Goal: Task Accomplishment & Management: Complete application form

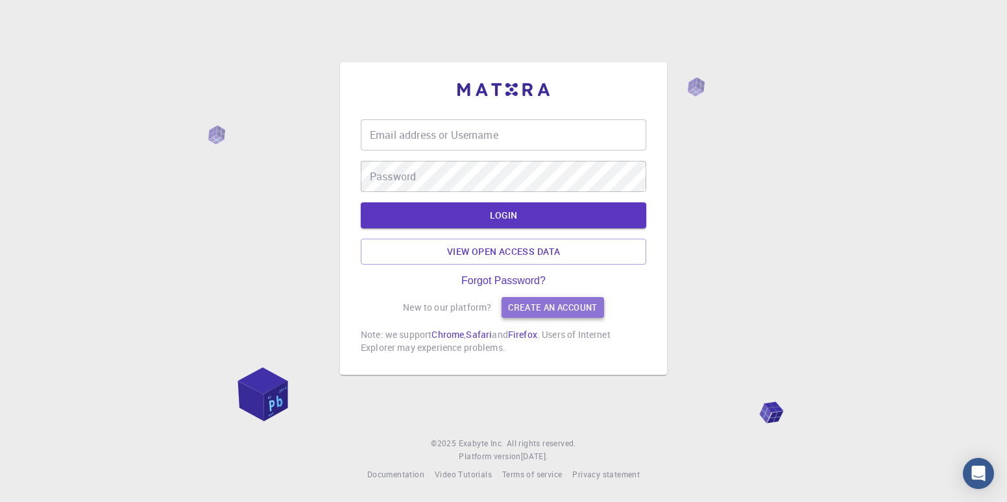
click at [547, 310] on link "Create an account" at bounding box center [553, 307] width 102 height 21
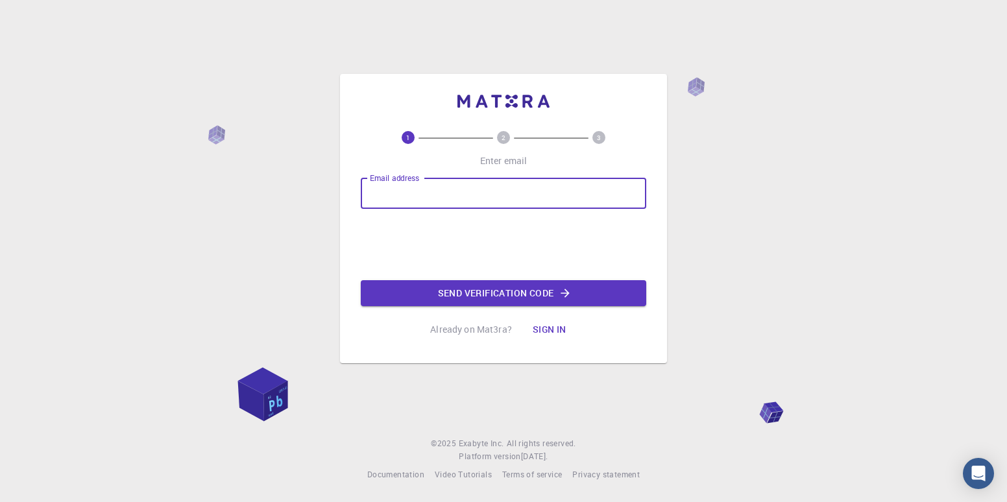
click at [404, 189] on input "Email address" at bounding box center [504, 193] width 286 height 31
type input "[EMAIL_ADDRESS][DOMAIN_NAME]"
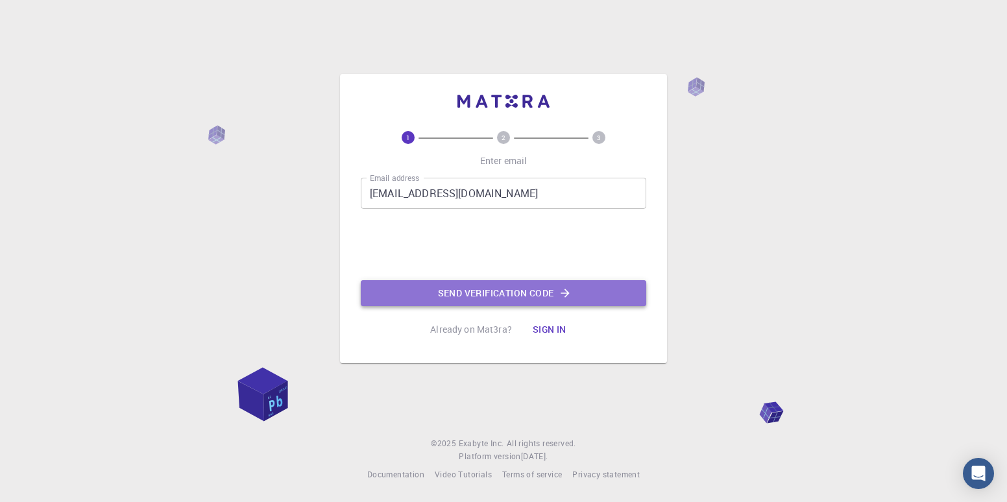
click at [475, 303] on button "Send verification code" at bounding box center [504, 293] width 286 height 26
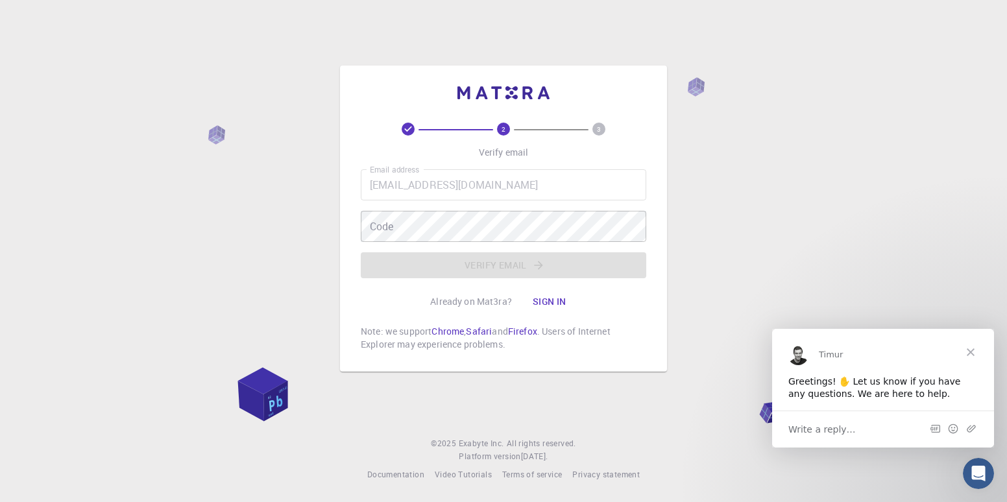
click at [852, 441] on div "Write a reply…" at bounding box center [883, 428] width 222 height 37
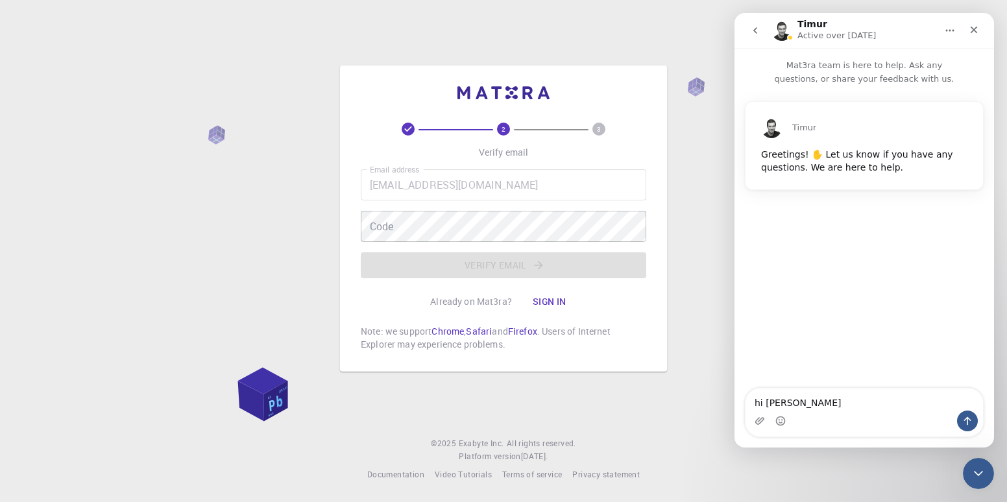
type textarea "hi sir"
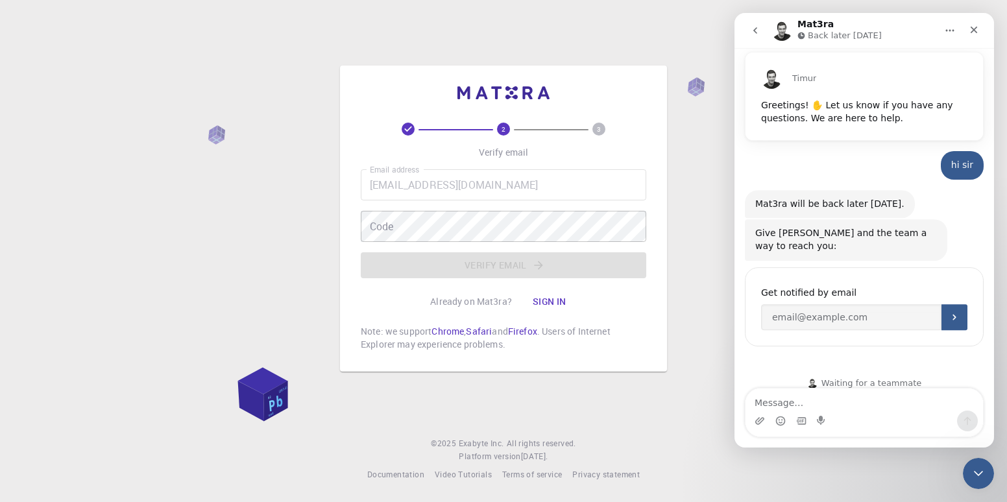
scroll to position [50, 0]
click at [864, 304] on input "Enter your email" at bounding box center [851, 317] width 180 height 26
type input "1996.dayaram20@gmail.com"
click at [950, 312] on icon "Submit" at bounding box center [955, 317] width 10 height 10
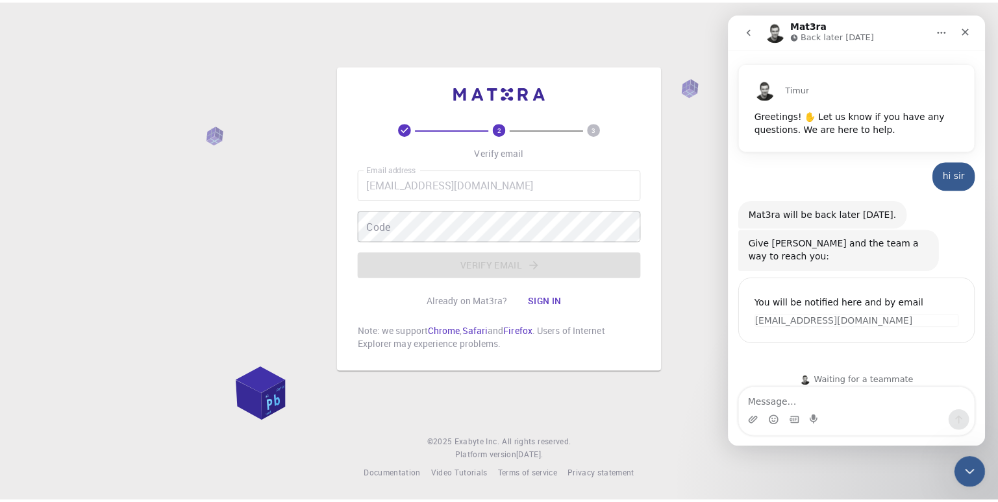
scroll to position [37, 0]
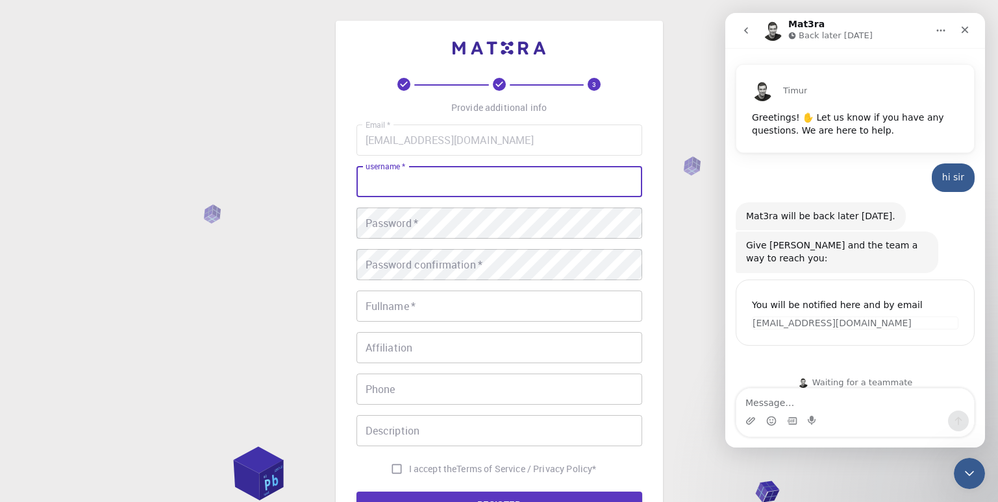
click at [405, 180] on input "username   *" at bounding box center [499, 181] width 286 height 31
type input "ramg21"
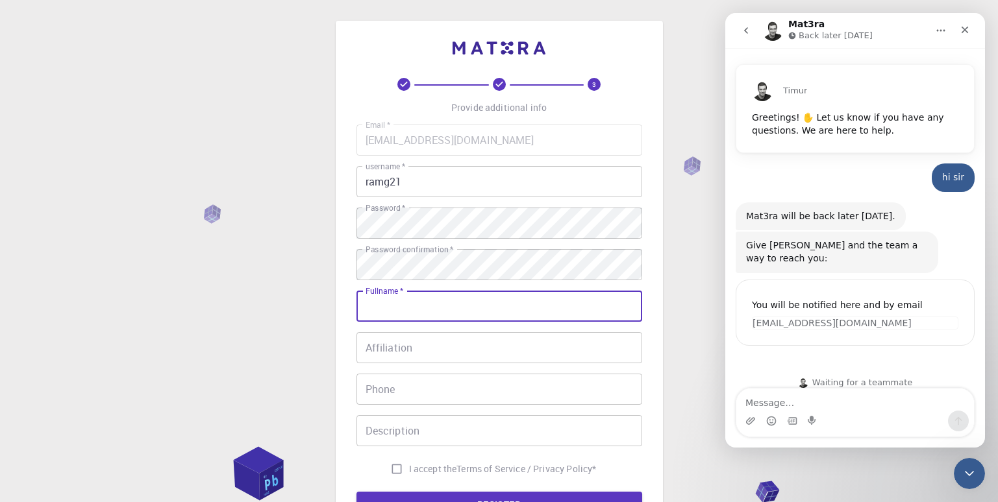
click at [404, 306] on input "Fullname   *" at bounding box center [499, 306] width 286 height 31
type input "[PERSON_NAME]"
type input "+917028797158"
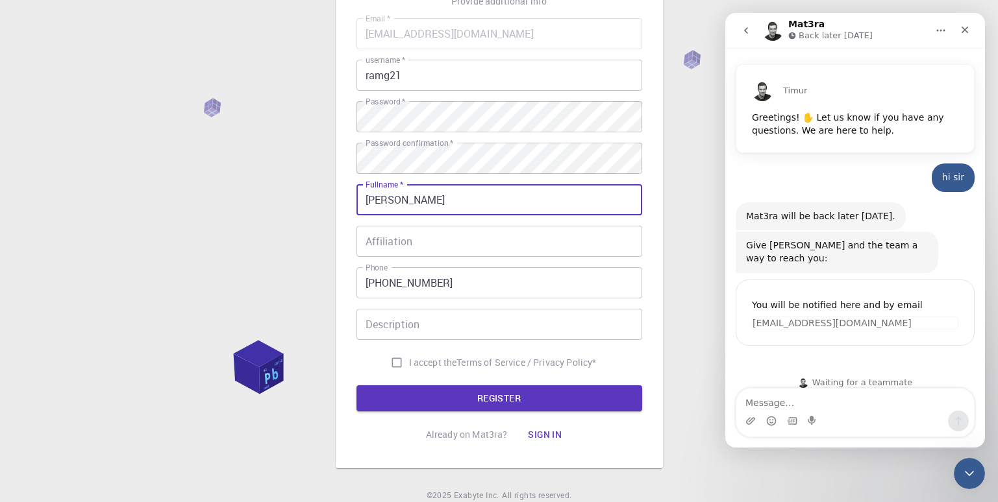
scroll to position [130, 0]
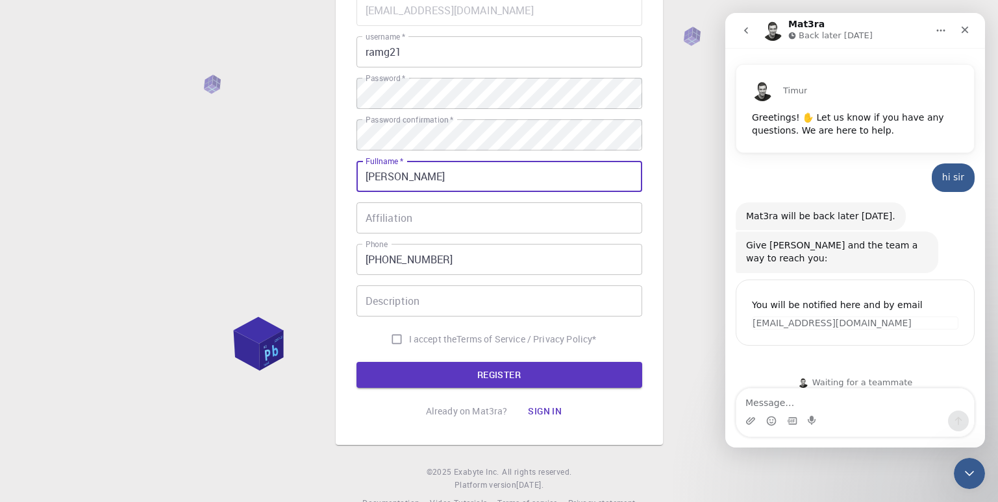
click at [424, 336] on span "I accept the" at bounding box center [433, 339] width 48 height 13
click at [409, 336] on input "I accept the Terms of Service / Privacy Policy *" at bounding box center [396, 339] width 25 height 25
checkbox input "true"
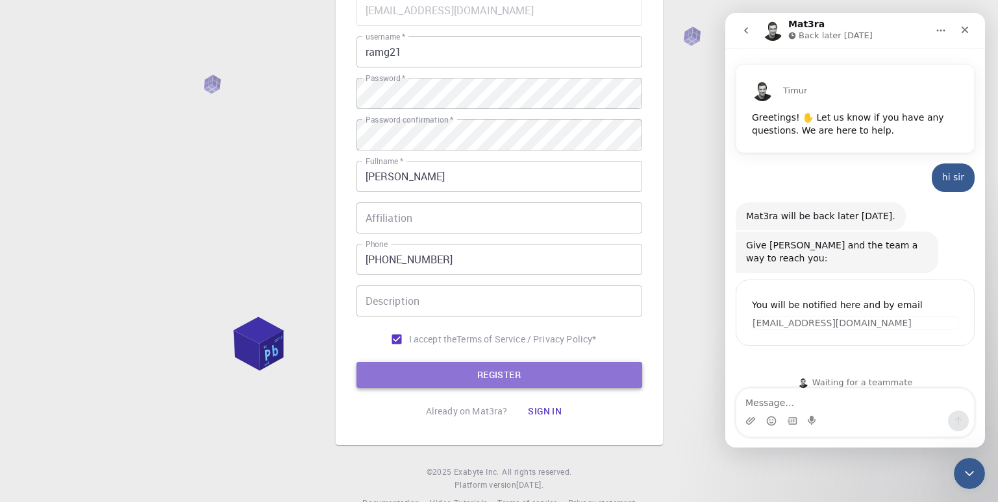
click at [481, 376] on button "REGISTER" at bounding box center [499, 375] width 286 height 26
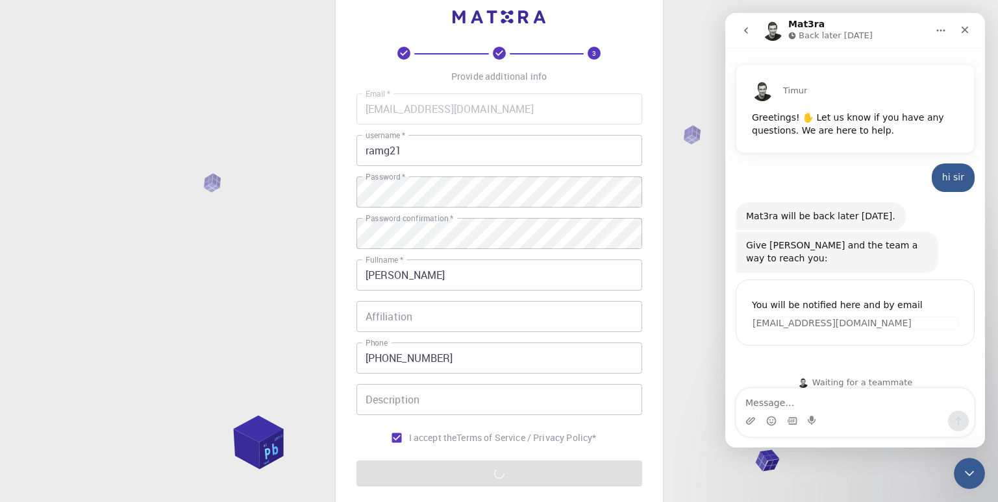
scroll to position [0, 0]
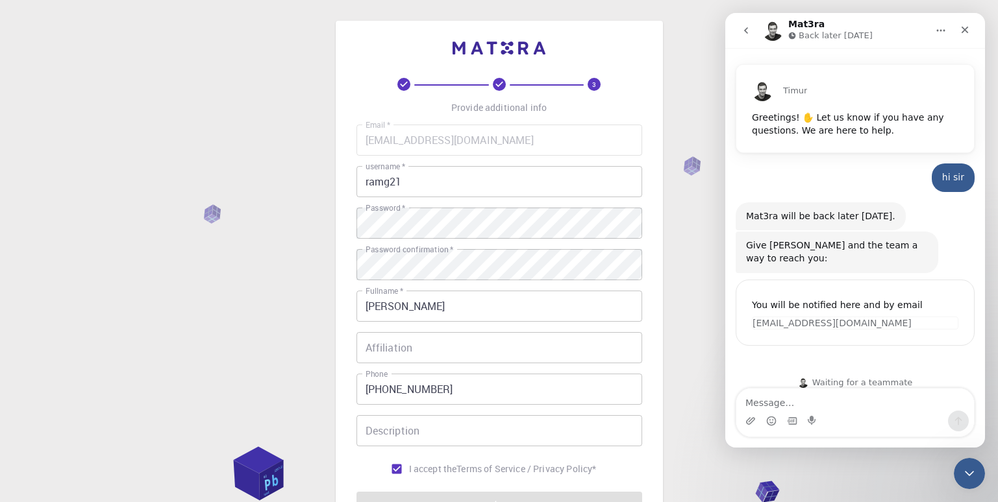
click at [822, 365] on div "Waiting for a teammate" at bounding box center [855, 383] width 260 height 36
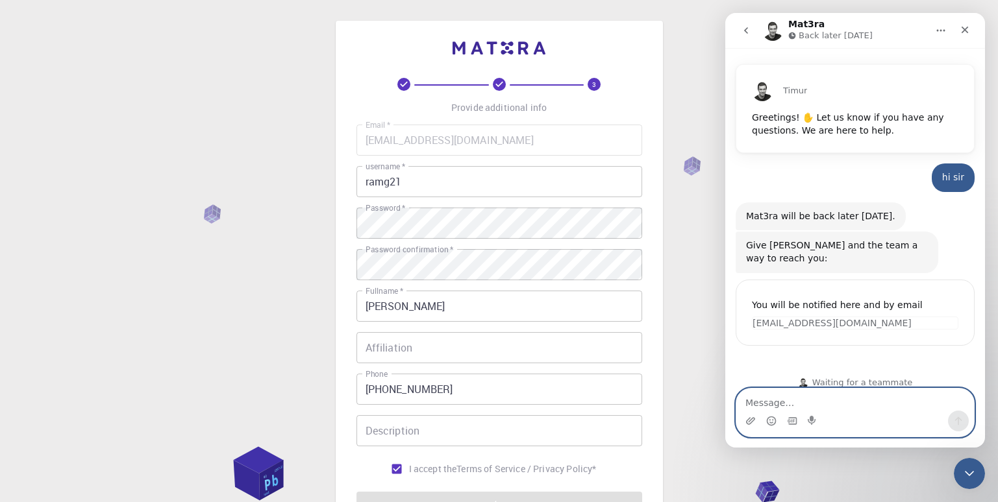
click at [793, 397] on textarea "Message…" at bounding box center [855, 400] width 238 height 22
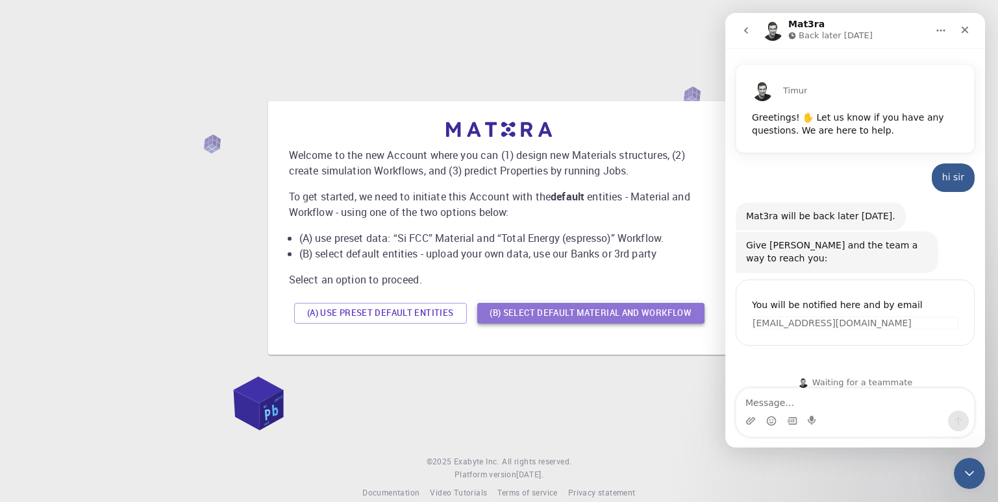
click at [592, 314] on button "(B) Select default material and workflow" at bounding box center [590, 313] width 227 height 21
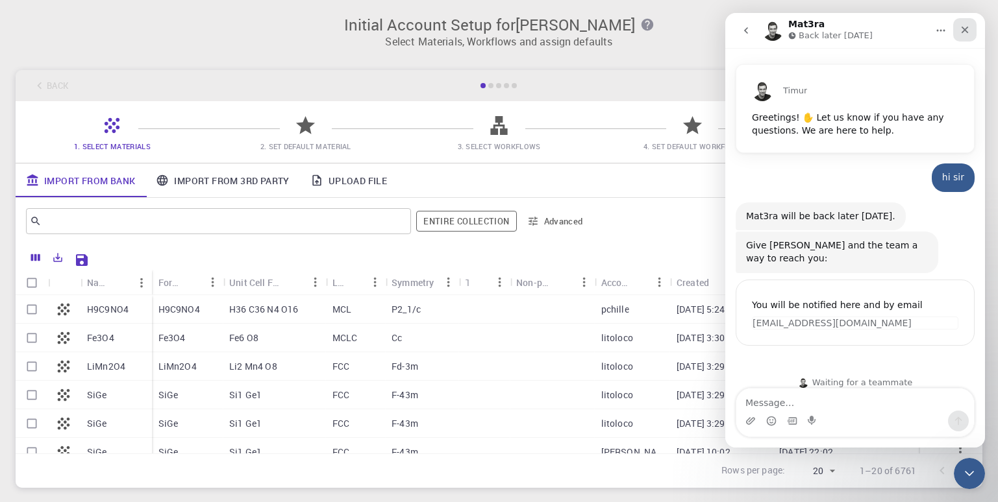
click at [964, 30] on icon "Close" at bounding box center [964, 30] width 7 height 7
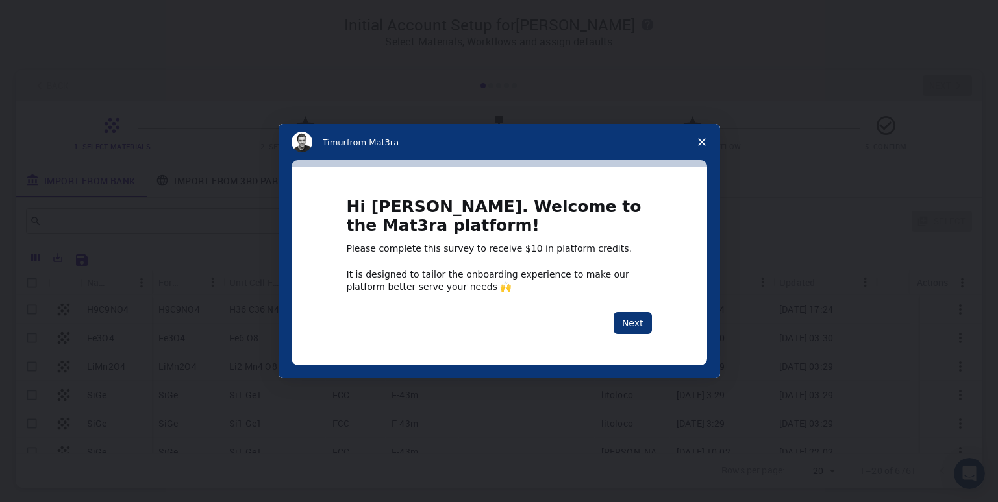
scroll to position [37, 0]
click at [641, 322] on button "Next" at bounding box center [632, 323] width 38 height 22
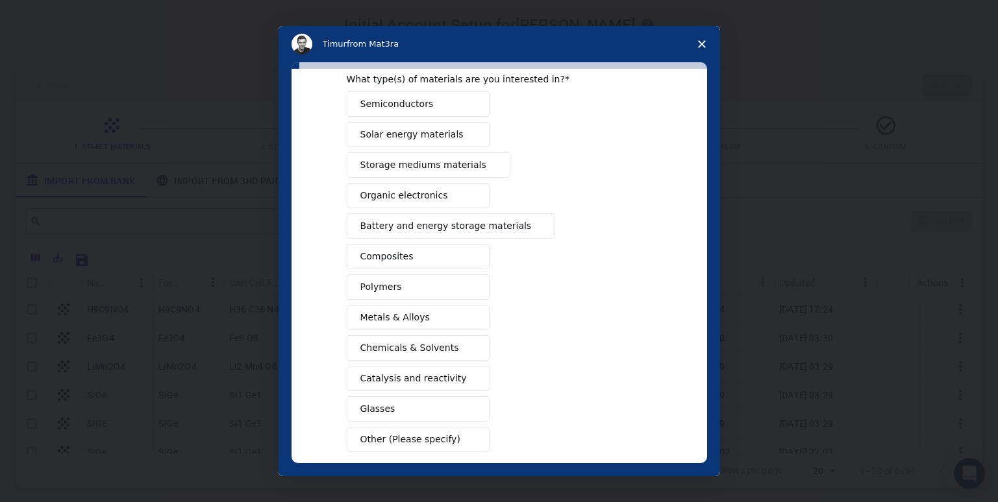
scroll to position [0, 0]
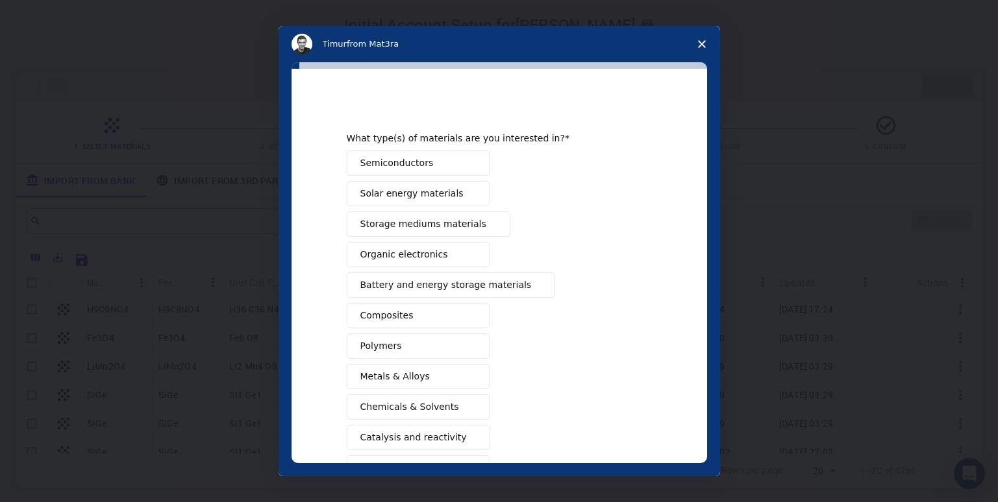
click at [436, 198] on span "Solar energy materials" at bounding box center [411, 194] width 103 height 14
click at [412, 254] on span "Organic electronics" at bounding box center [404, 255] width 88 height 14
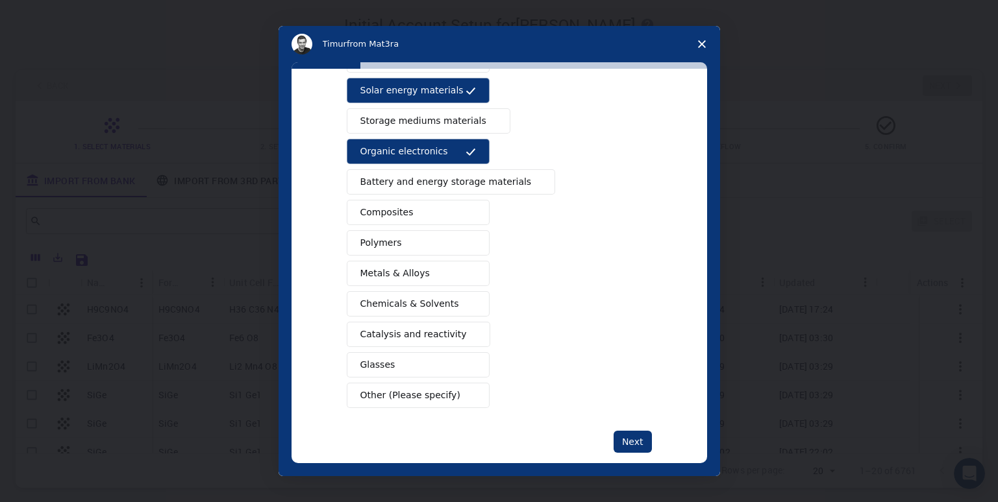
scroll to position [124, 0]
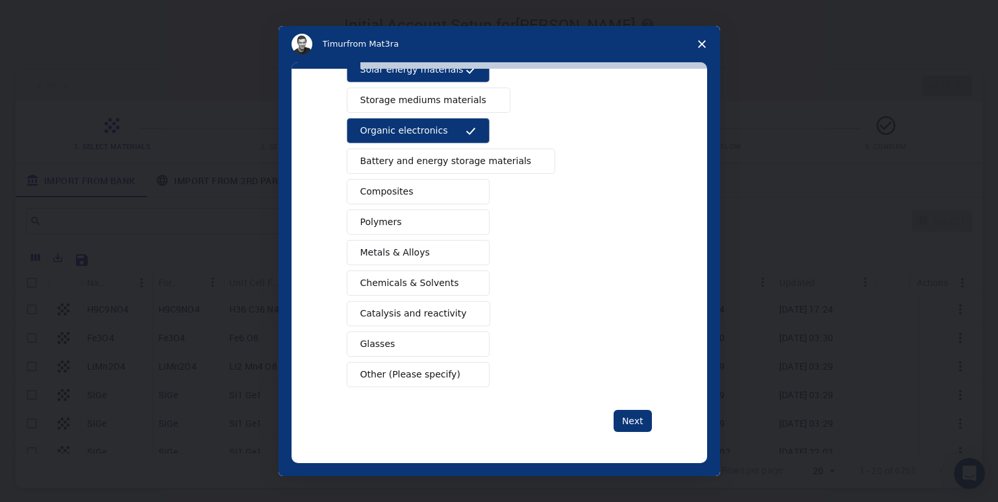
click at [430, 341] on button "Glasses" at bounding box center [418, 344] width 143 height 25
click at [432, 385] on button "Other (Please specify)" at bounding box center [418, 374] width 143 height 25
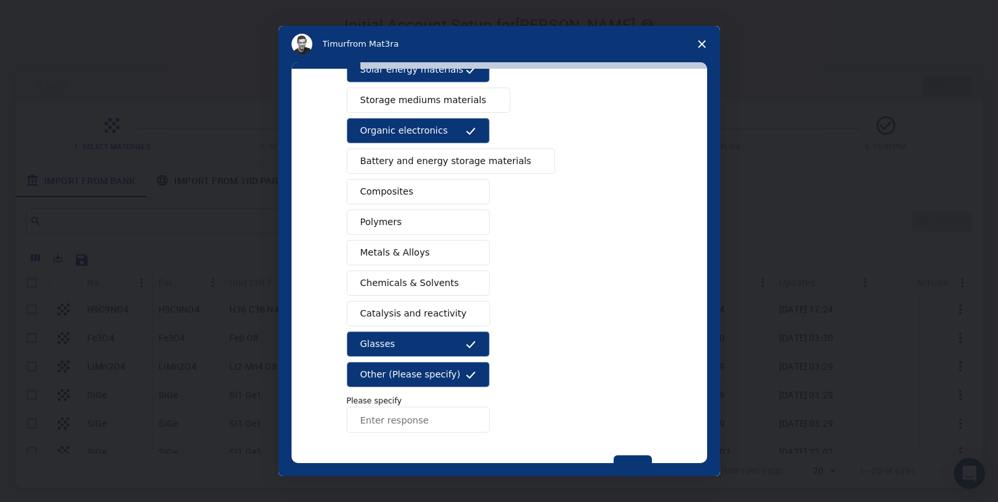
click at [431, 425] on input "Enter response" at bounding box center [418, 420] width 143 height 26
type input "f"
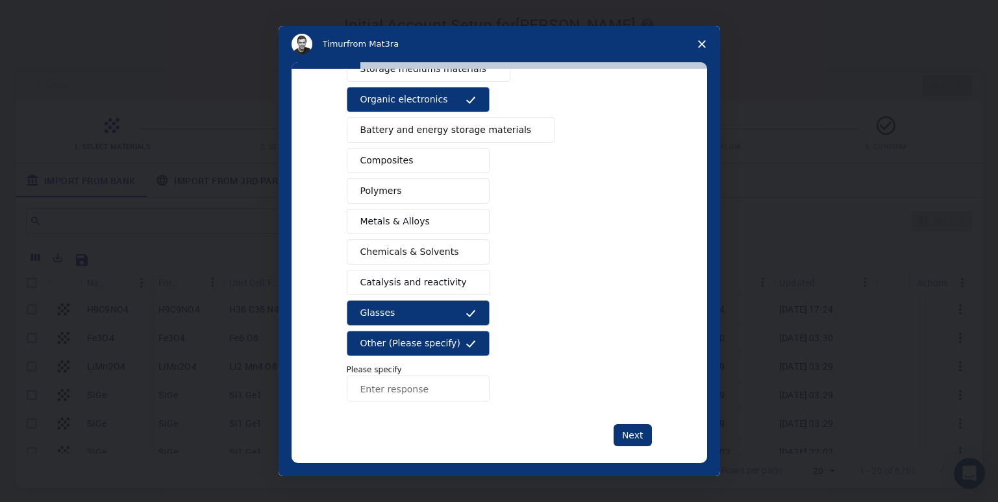
scroll to position [169, 0]
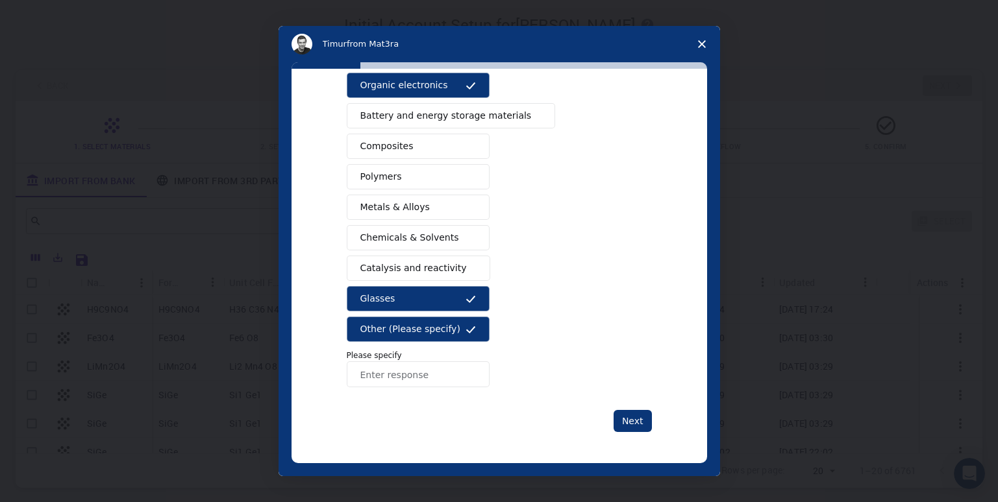
click at [435, 332] on span "Other (Please specify)" at bounding box center [410, 330] width 100 height 14
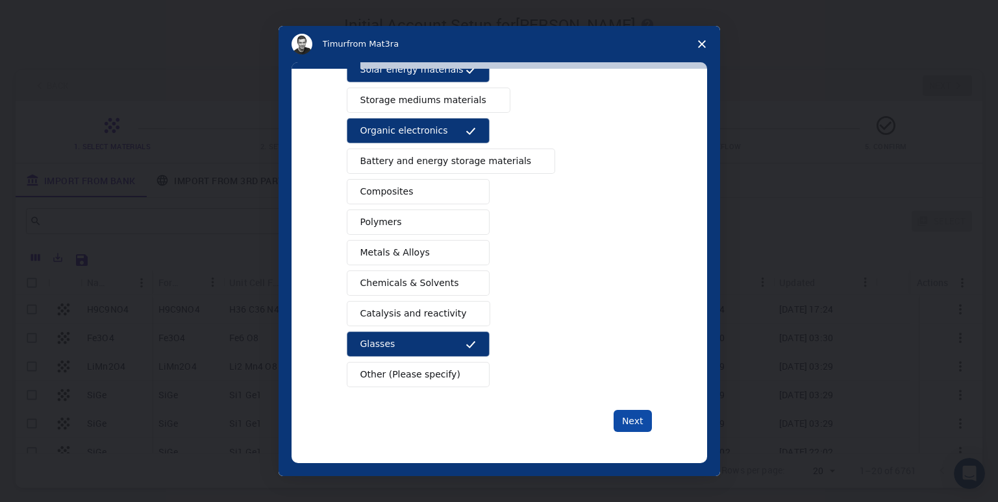
click at [637, 421] on button "Next" at bounding box center [632, 421] width 38 height 22
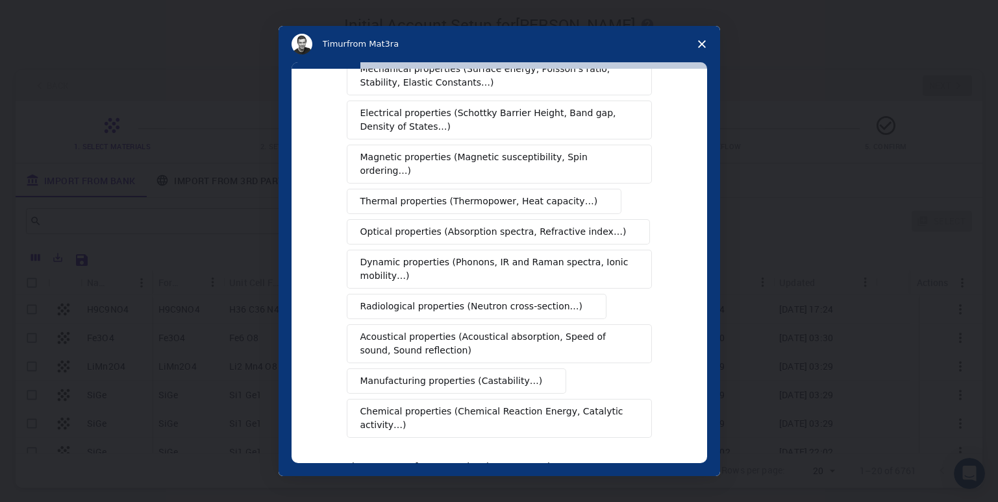
scroll to position [0, 0]
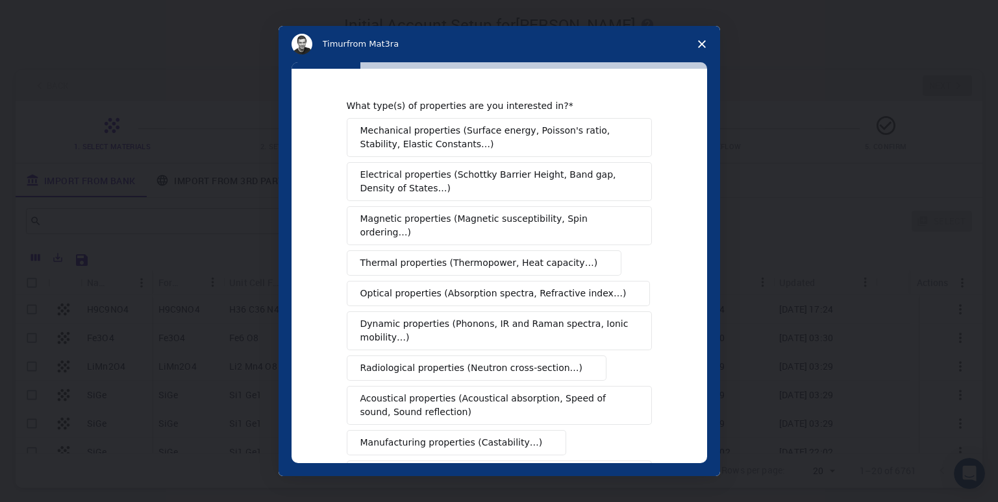
click at [530, 256] on span "Thermal properties (Thermopower, Heat capacity…)" at bounding box center [479, 263] width 238 height 14
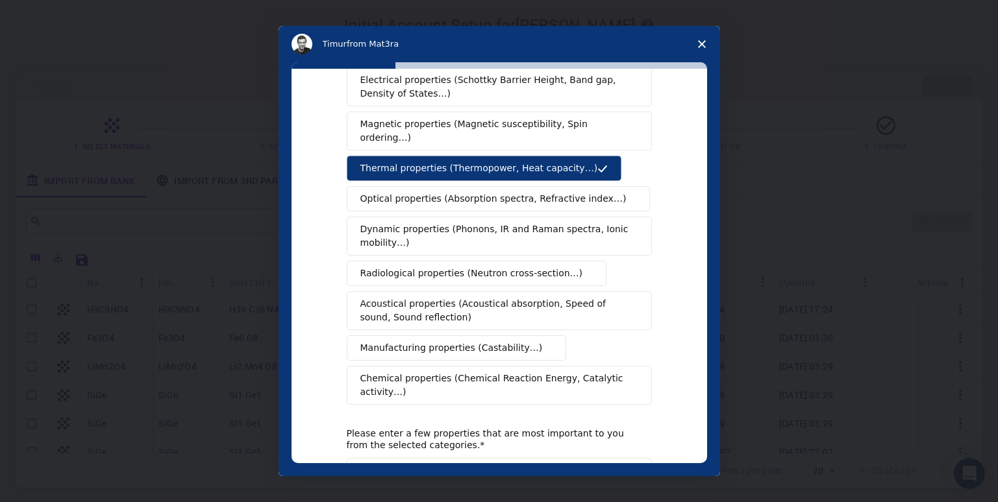
scroll to position [191, 0]
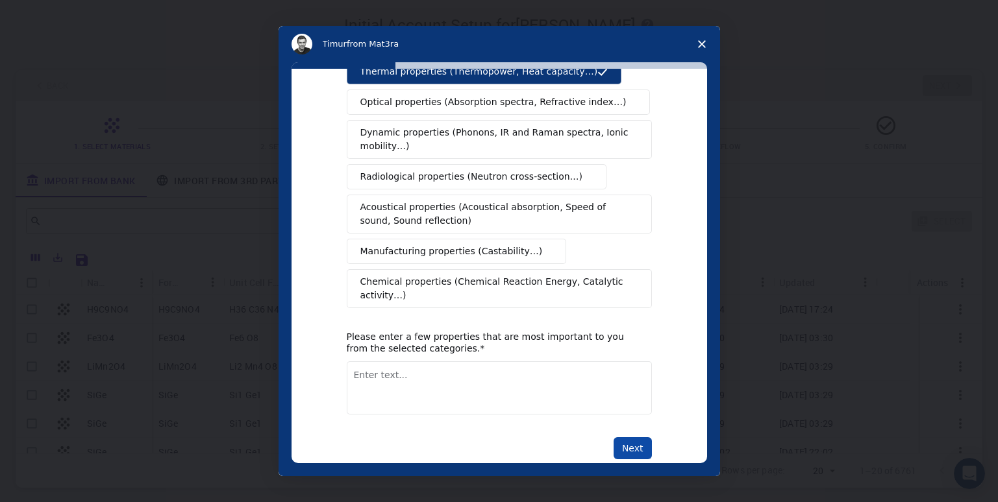
click at [642, 438] on button "Next" at bounding box center [632, 449] width 38 height 22
click at [539, 389] on div "What type(s) of properties are you interested in? Mechanical properties (Surfac…" at bounding box center [499, 183] width 305 height 551
type textarea "b"
type textarea "NA"
click at [622, 438] on button "Next" at bounding box center [632, 449] width 38 height 22
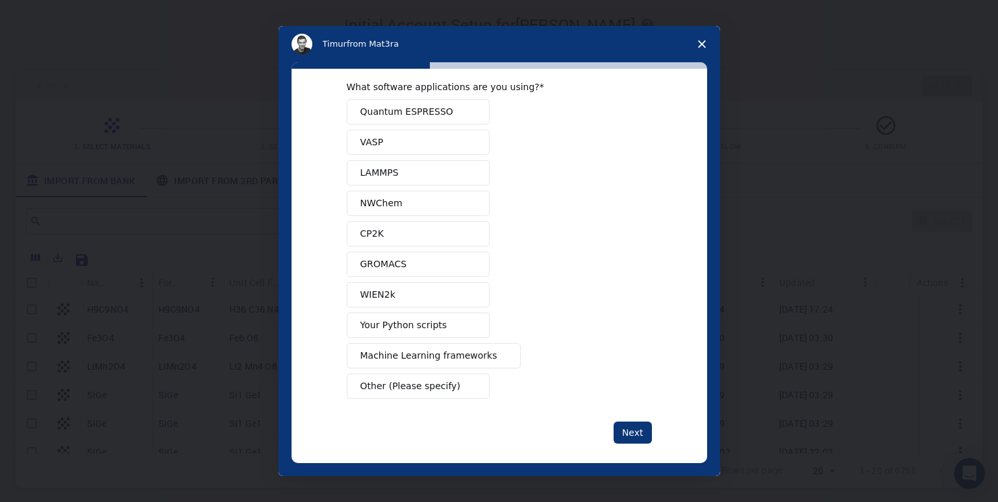
scroll to position [0, 0]
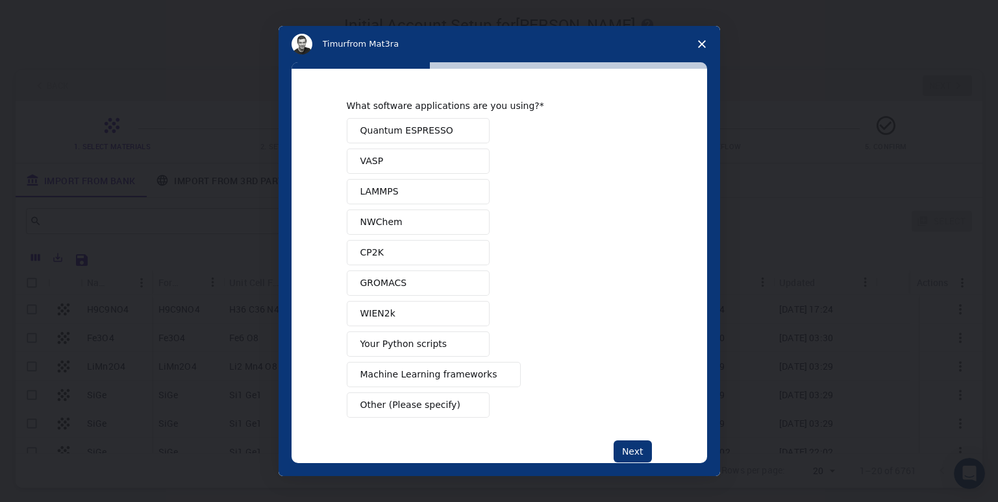
click at [410, 131] on span "Quantum ESPRESSO" at bounding box center [406, 131] width 93 height 14
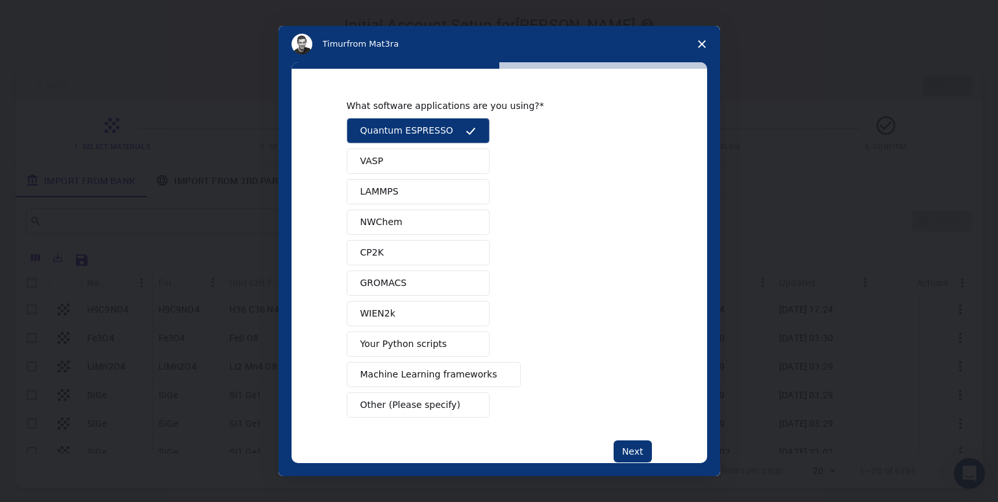
click at [419, 156] on button "VASP" at bounding box center [418, 161] width 143 height 25
drag, startPoint x: 425, startPoint y: 182, endPoint x: 426, endPoint y: 190, distance: 7.8
click at [426, 183] on button "LAMMPS" at bounding box center [418, 191] width 143 height 25
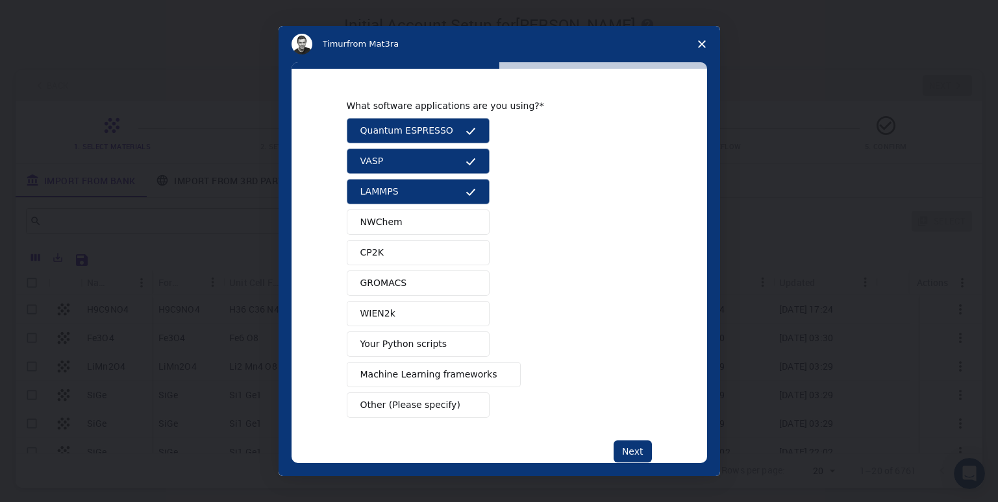
click at [425, 217] on button "NWChem" at bounding box center [418, 222] width 143 height 25
click at [419, 253] on button "CP2K" at bounding box center [418, 252] width 143 height 25
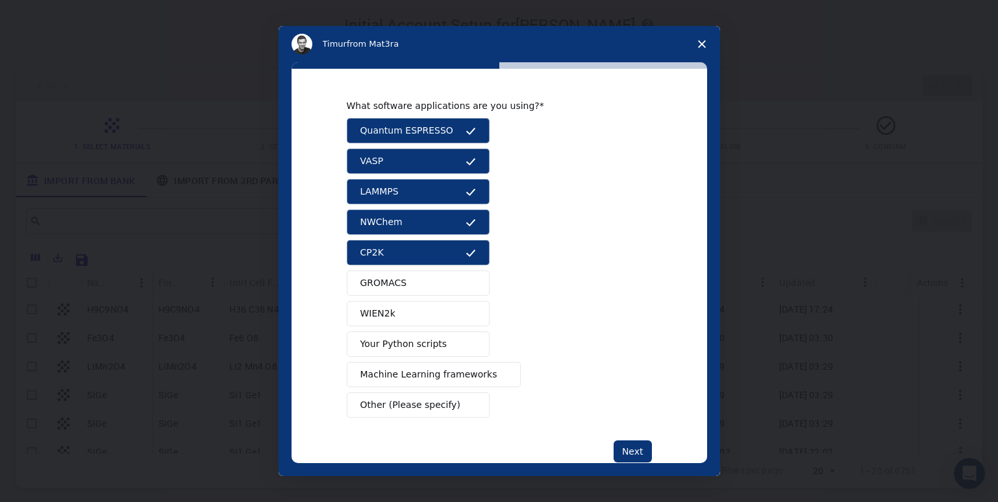
click at [421, 280] on button "GROMACS" at bounding box center [418, 283] width 143 height 25
click at [417, 303] on button "WIEN2k" at bounding box center [418, 313] width 143 height 25
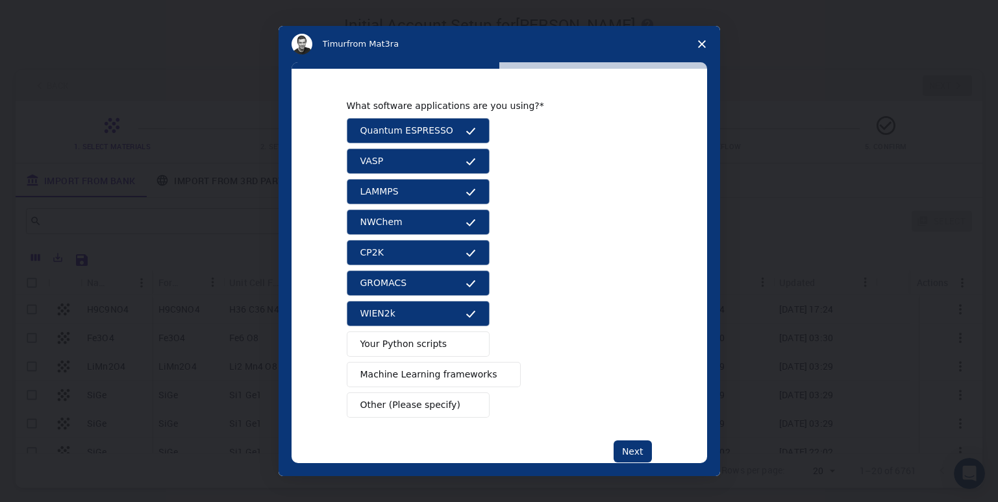
click at [438, 412] on span "Other (Please specify)" at bounding box center [410, 406] width 100 height 14
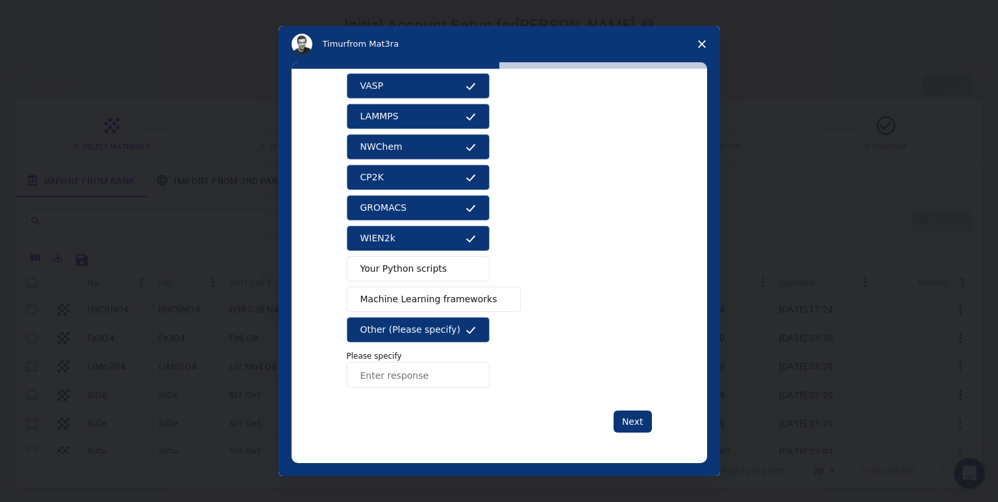
scroll to position [76, 0]
click at [632, 431] on button "Next" at bounding box center [632, 421] width 38 height 22
click at [634, 425] on button "Next" at bounding box center [632, 421] width 38 height 22
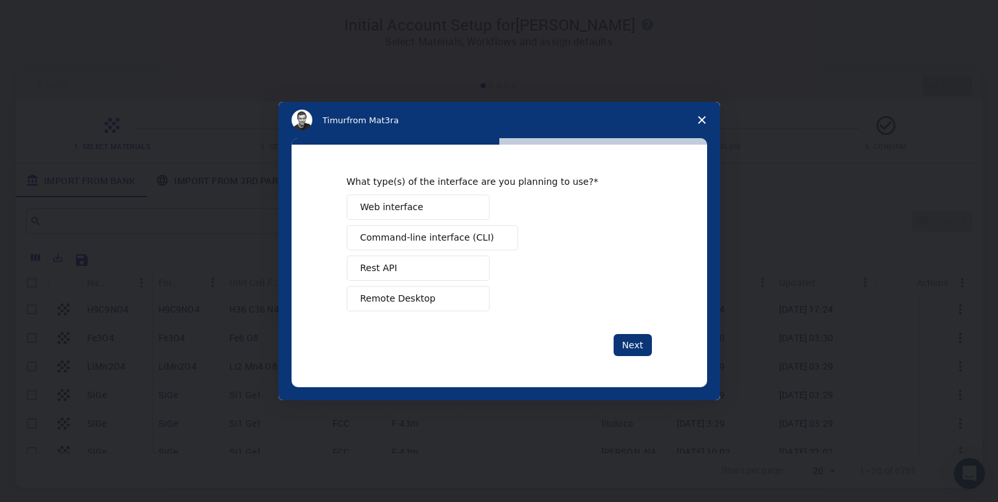
click at [436, 297] on button "Remote Desktop" at bounding box center [418, 298] width 143 height 25
click at [472, 218] on button "Web interface" at bounding box center [418, 207] width 143 height 25
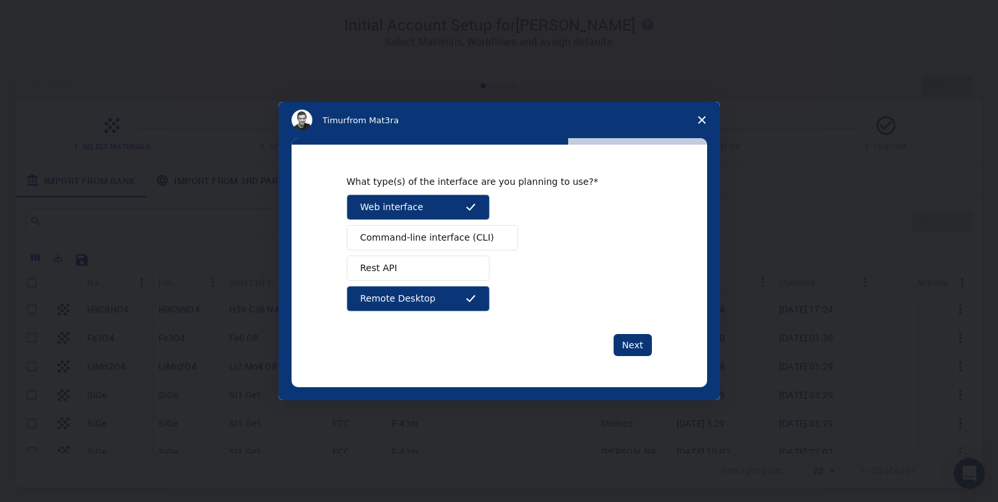
click at [470, 242] on span "Command-line interface (CLI)" at bounding box center [427, 238] width 134 height 14
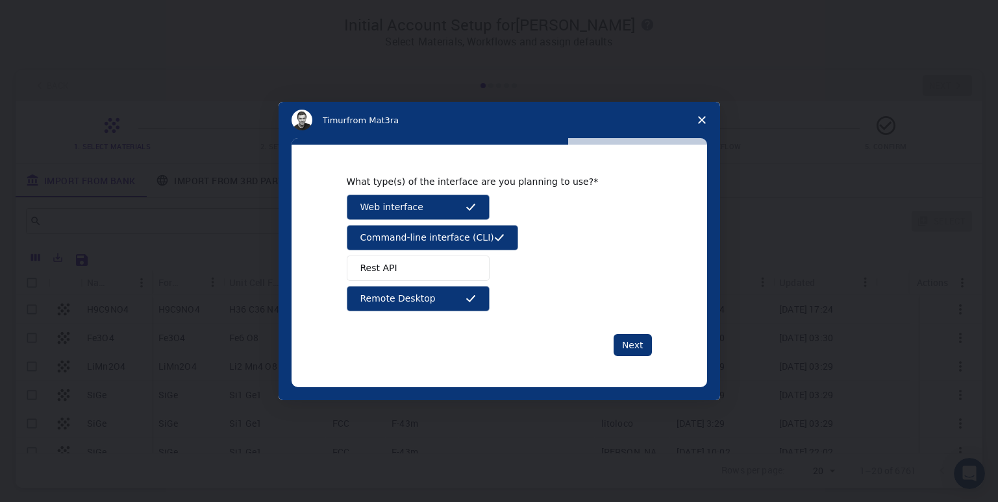
click at [433, 270] on button "Rest API" at bounding box center [418, 268] width 143 height 25
click at [626, 341] on button "Next" at bounding box center [632, 345] width 38 height 22
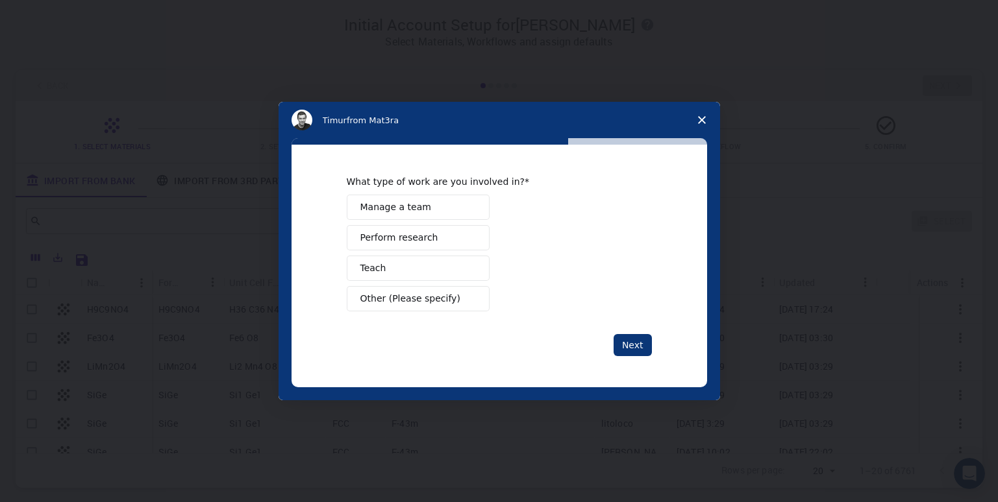
click at [626, 341] on button "Next" at bounding box center [632, 345] width 38 height 22
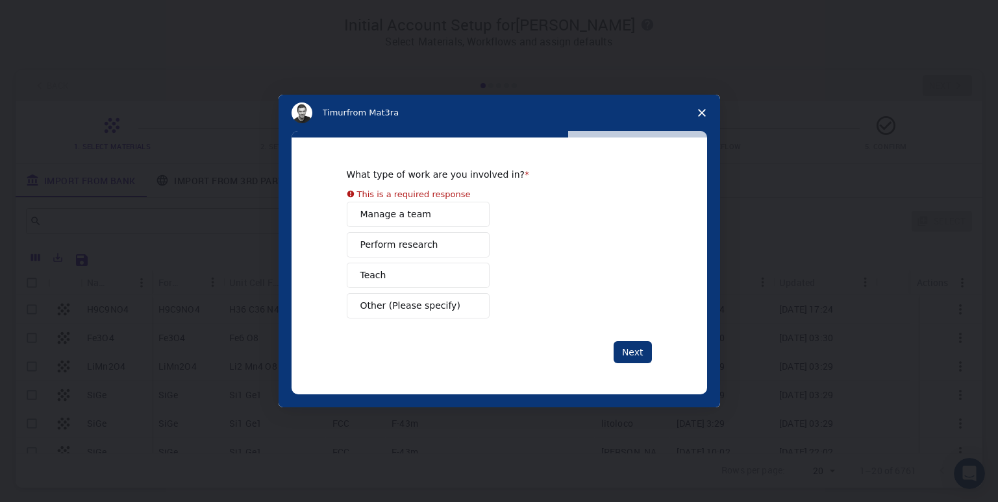
click at [410, 221] on div "Manage a team Perform research Teach Other (Please specify)" at bounding box center [499, 260] width 305 height 117
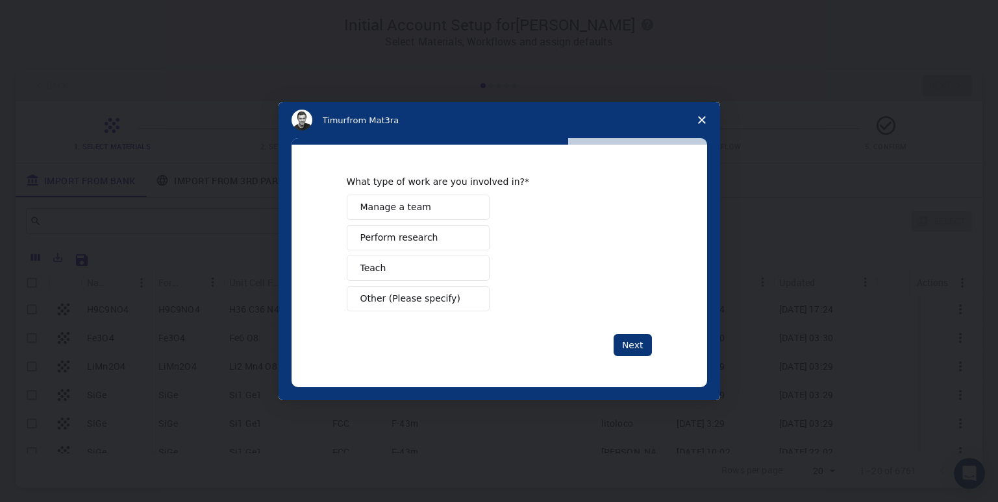
click at [434, 203] on button "Manage a team" at bounding box center [418, 207] width 143 height 25
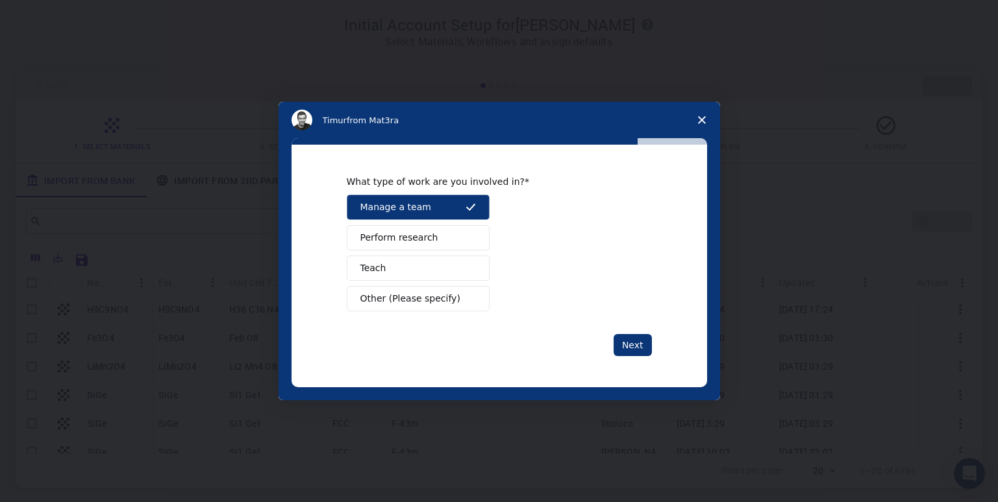
click at [445, 240] on button "Perform research" at bounding box center [418, 237] width 143 height 25
drag, startPoint x: 436, startPoint y: 268, endPoint x: 447, endPoint y: 276, distance: 13.5
click at [437, 268] on button "Teach" at bounding box center [418, 268] width 143 height 25
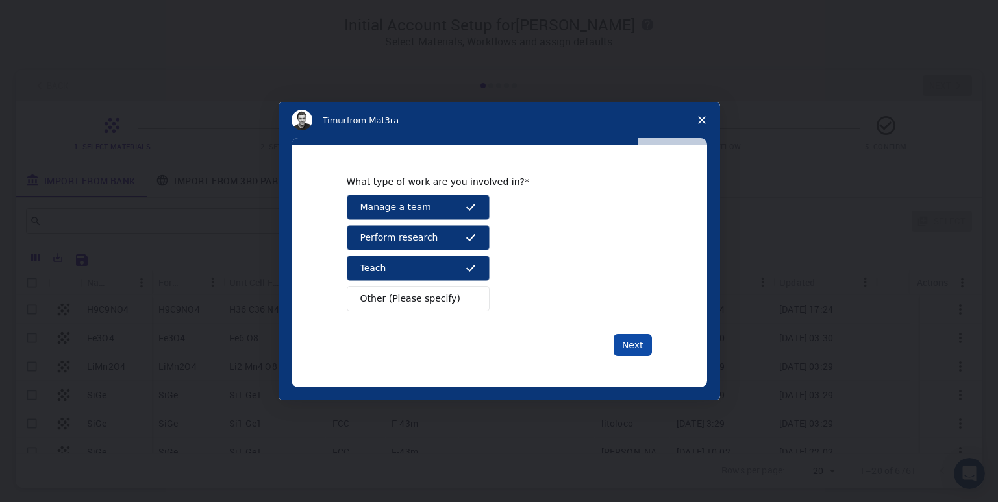
click at [645, 345] on button "Next" at bounding box center [632, 345] width 38 height 22
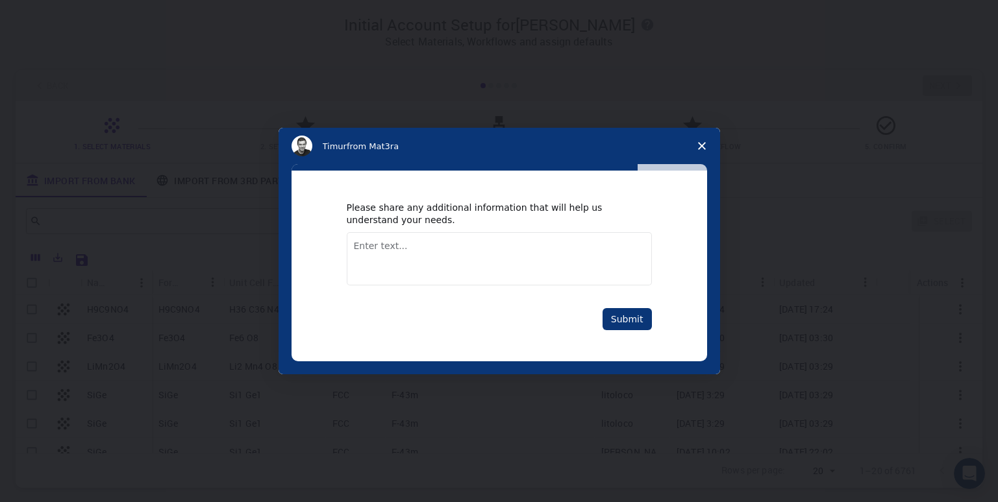
drag, startPoint x: 595, startPoint y: 307, endPoint x: 602, endPoint y: 313, distance: 9.2
click at [598, 312] on div "Please share any additional information that will help us understand your needs…" at bounding box center [499, 266] width 305 height 128
click at [623, 319] on button "Submit" at bounding box center [626, 319] width 49 height 22
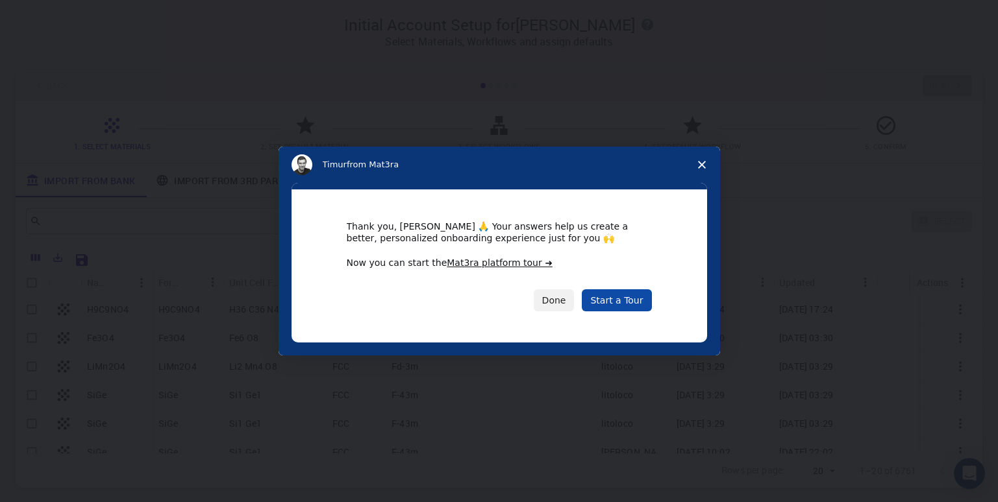
click at [634, 302] on link "Start a Tour" at bounding box center [616, 301] width 69 height 22
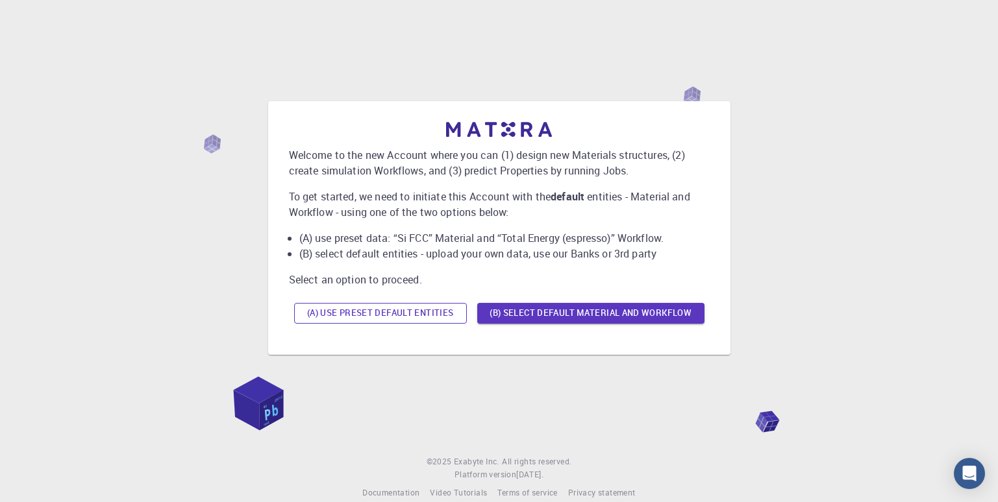
click at [425, 310] on button "(A) Use preset default entities" at bounding box center [380, 313] width 173 height 21
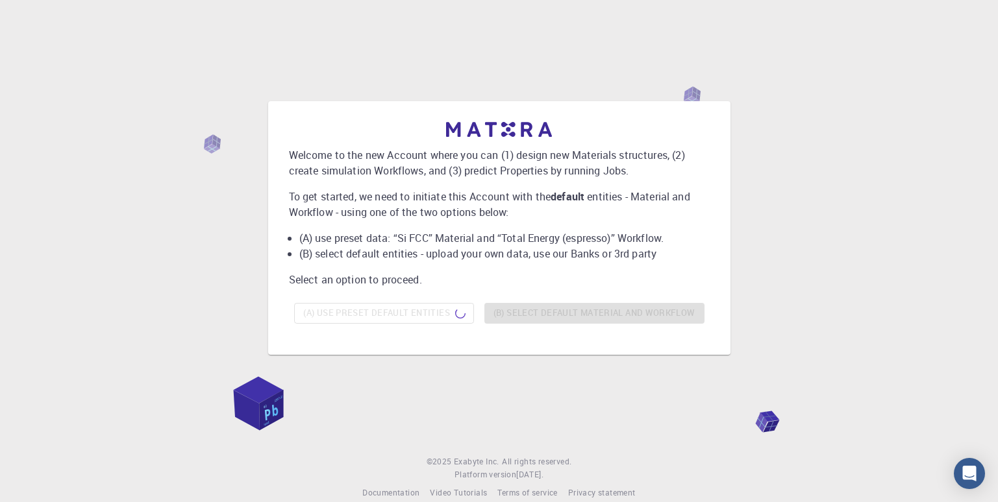
click at [702, 60] on div "Welcome to the new Account where you can (1) design new Materials structures, (…" at bounding box center [499, 227] width 967 height 383
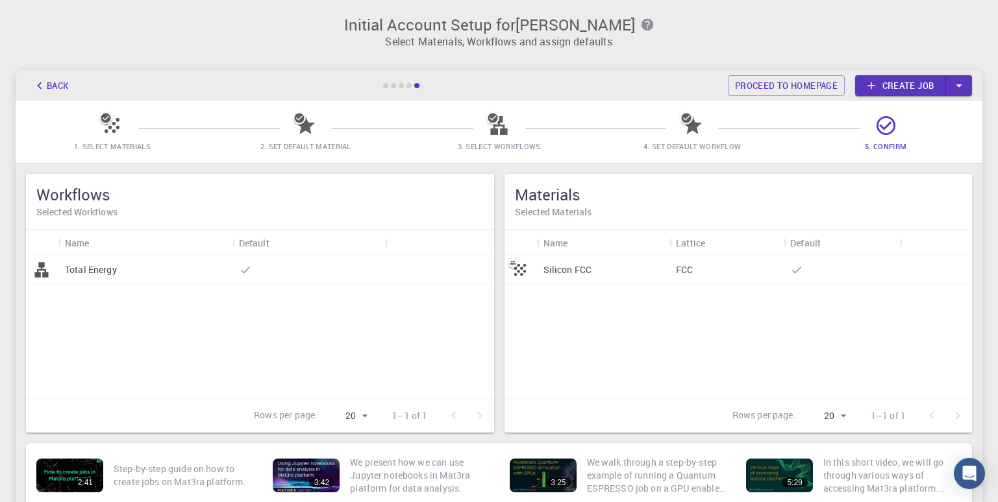
click at [129, 269] on div "Total Energy" at bounding box center [145, 270] width 174 height 29
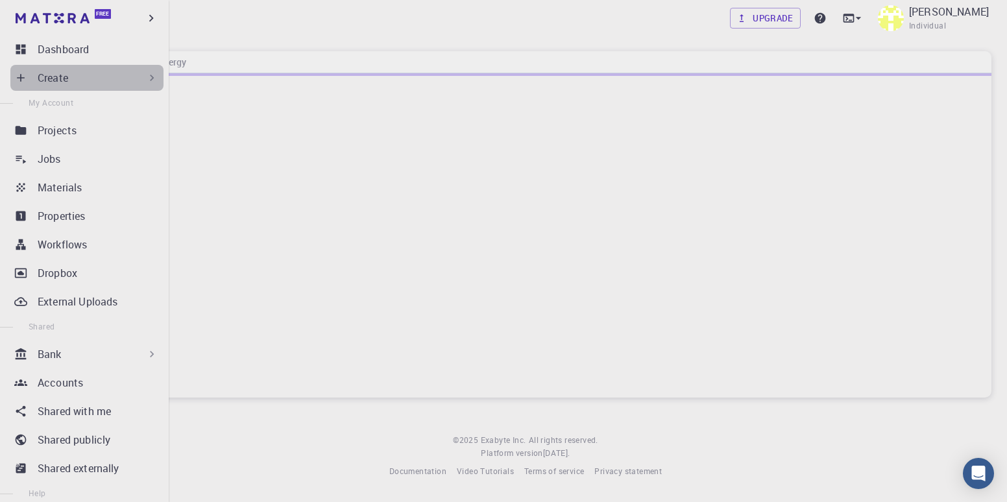
click at [133, 74] on div "Create" at bounding box center [98, 78] width 121 height 16
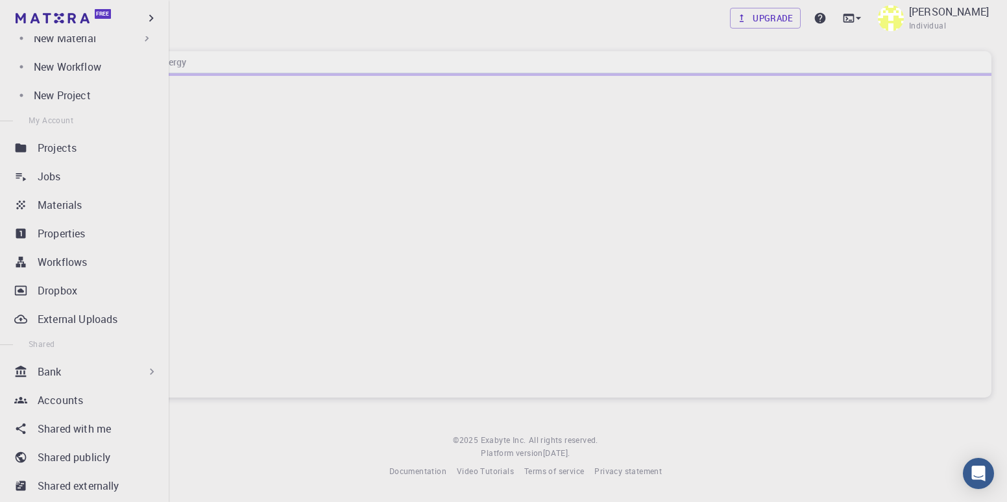
scroll to position [130, 0]
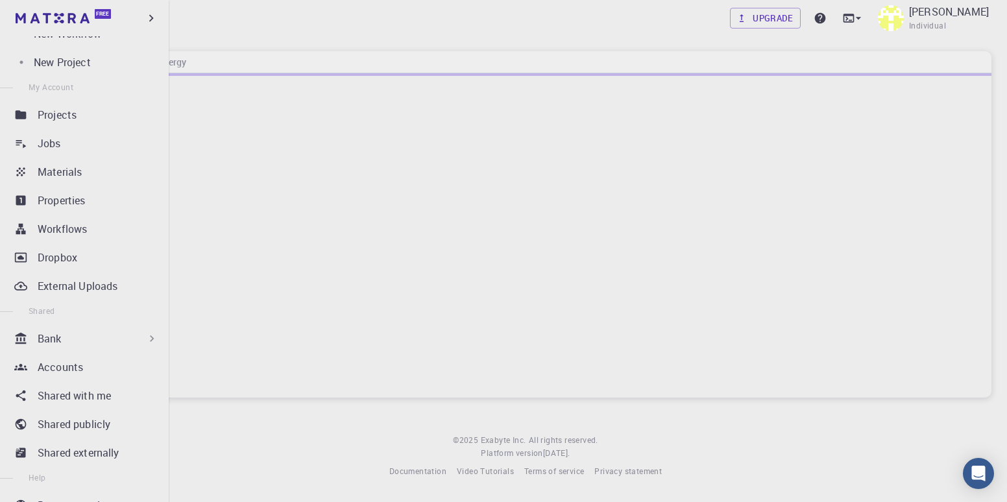
click at [97, 336] on div "Bank" at bounding box center [98, 339] width 121 height 16
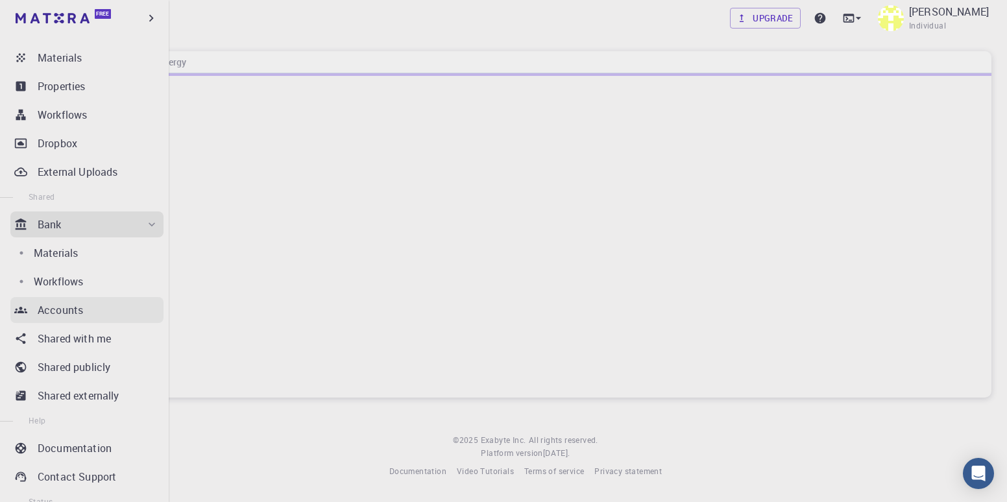
click at [108, 306] on div "Accounts" at bounding box center [101, 310] width 126 height 16
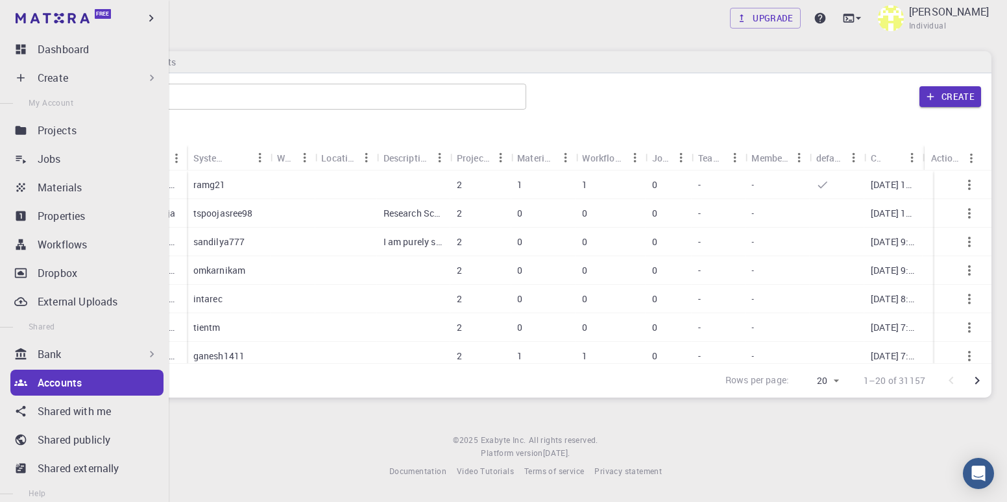
click at [81, 79] on div "Create" at bounding box center [98, 78] width 121 height 16
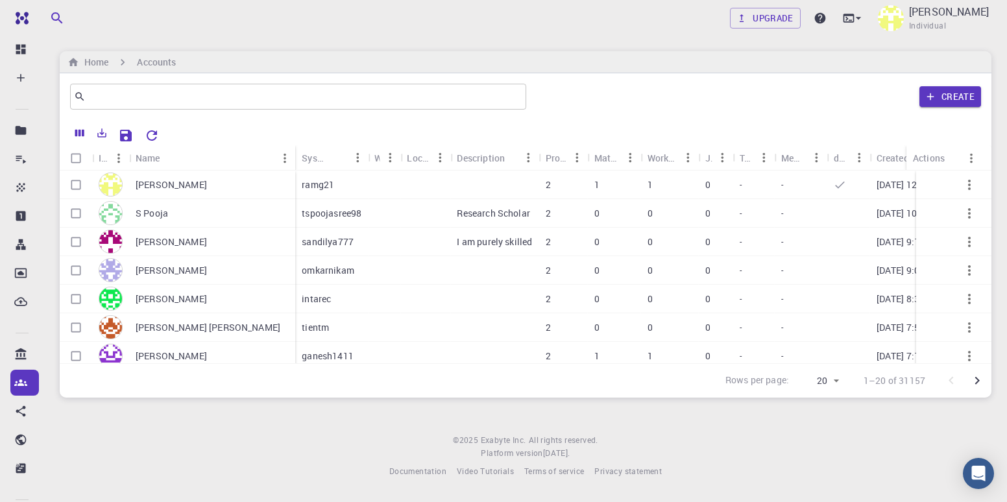
drag, startPoint x: 217, startPoint y: 243, endPoint x: 161, endPoint y: 242, distance: 56.5
click at [161, 242] on div "[PERSON_NAME]" at bounding box center [212, 242] width 166 height 29
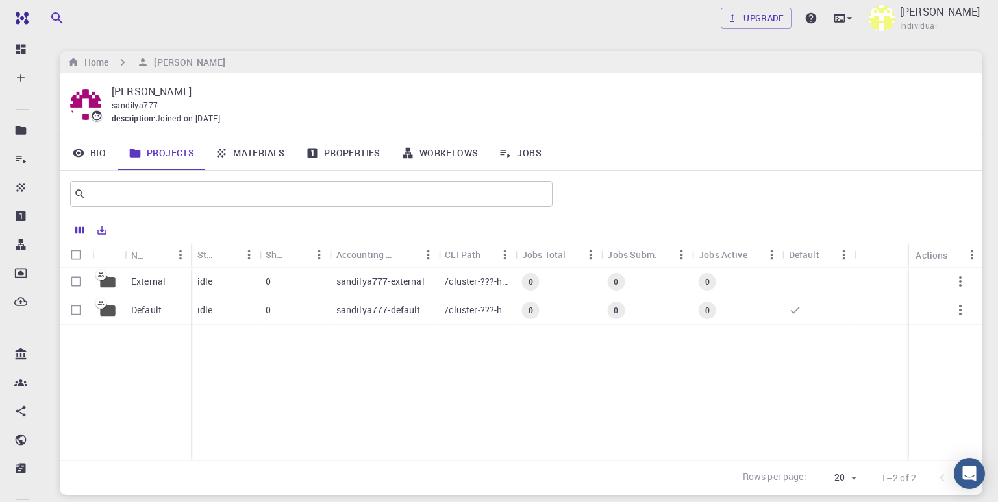
drag, startPoint x: 161, startPoint y: 242, endPoint x: 345, endPoint y: 35, distance: 277.2
click at [345, 35] on div "Upgrade [PERSON_NAME] Individual" at bounding box center [521, 18] width 985 height 36
click at [356, 287] on p "sandilya777-external" at bounding box center [380, 281] width 88 height 13
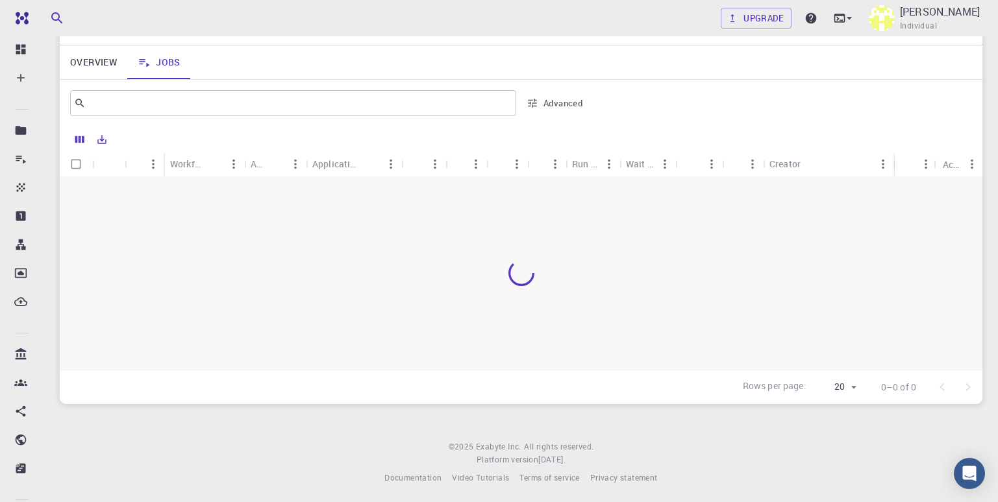
scroll to position [94, 0]
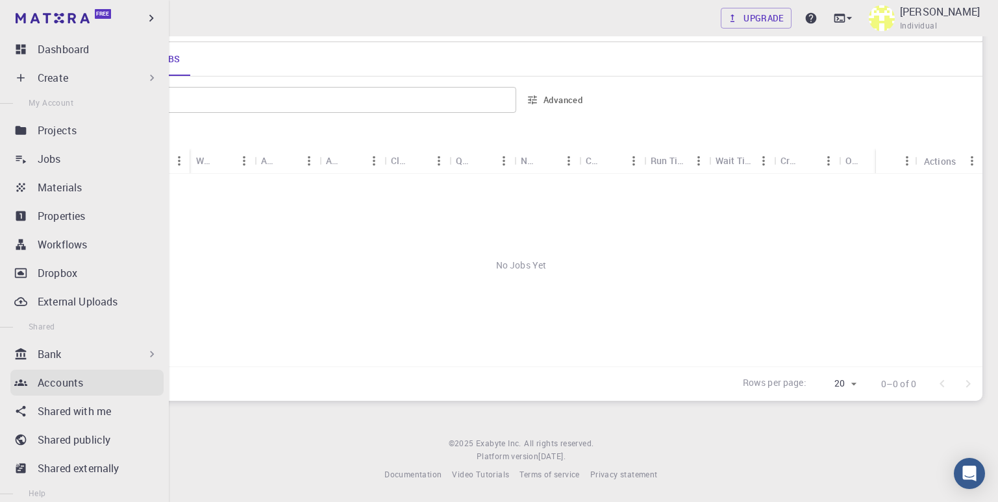
click at [64, 382] on p "Accounts" at bounding box center [60, 383] width 45 height 16
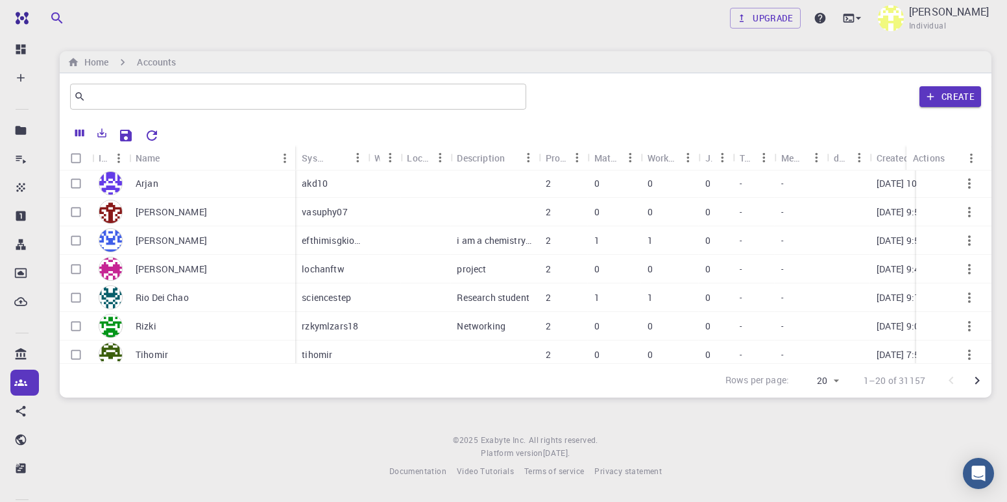
scroll to position [323, 0]
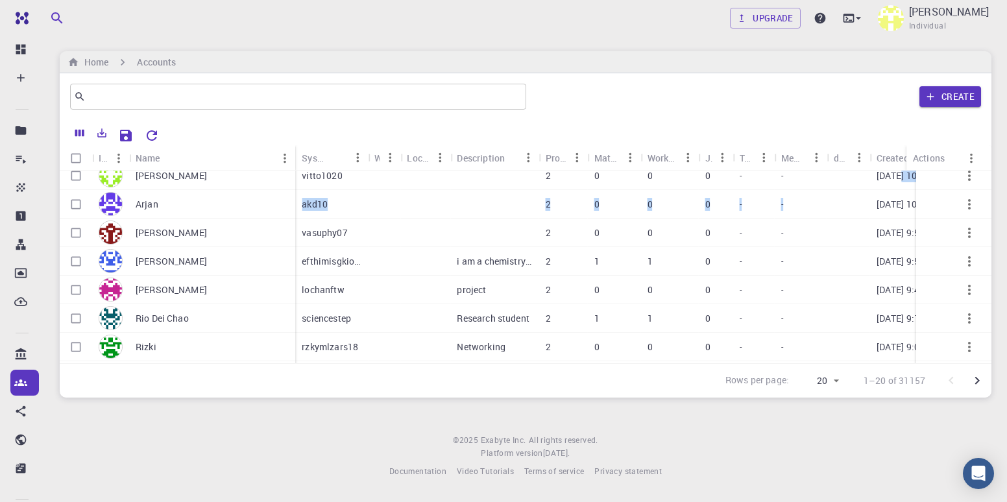
drag, startPoint x: 894, startPoint y: 184, endPoint x: 801, endPoint y: 190, distance: 93.0
click at [801, 190] on div "vitto1020 2 0 0 0 - - [DATE] 10:46 akd10 2 0 0 0 - - [DATE] 10:19 vasuphy07 2 0…" at bounding box center [625, 290] width 660 height 257
drag, startPoint x: 801, startPoint y: 190, endPoint x: 760, endPoint y: 127, distance: 75.1
click at [760, 127] on div at bounding box center [573, 134] width 817 height 23
click at [882, 154] on div "Created" at bounding box center [893, 157] width 32 height 25
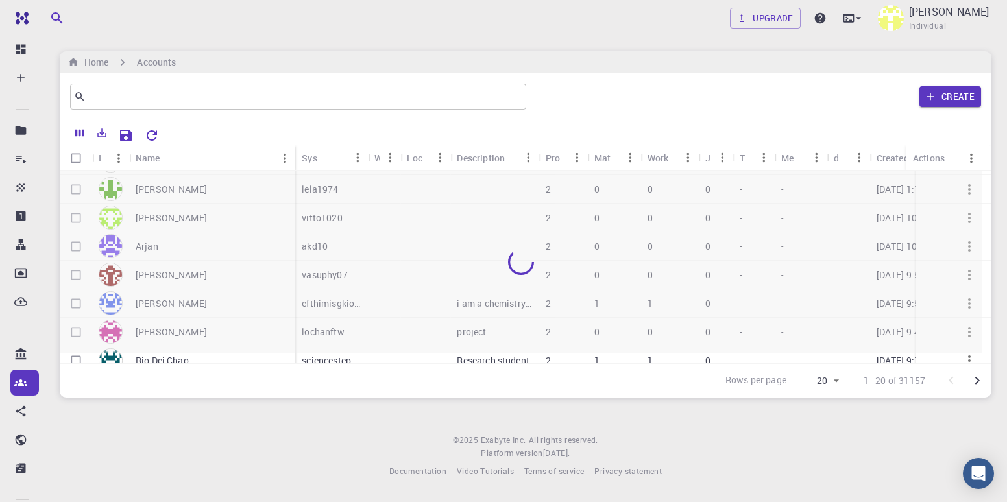
scroll to position [258, 0]
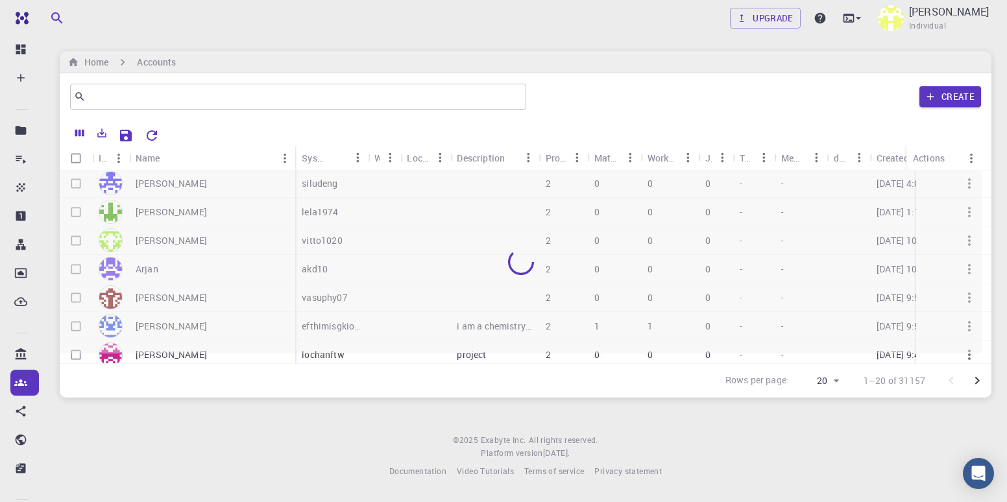
click at [550, 92] on div "Create" at bounding box center [757, 96] width 450 height 31
click at [514, 97] on icon "Clear" at bounding box center [511, 97] width 9 height 9
click at [931, 95] on icon "button" at bounding box center [931, 96] width 7 height 7
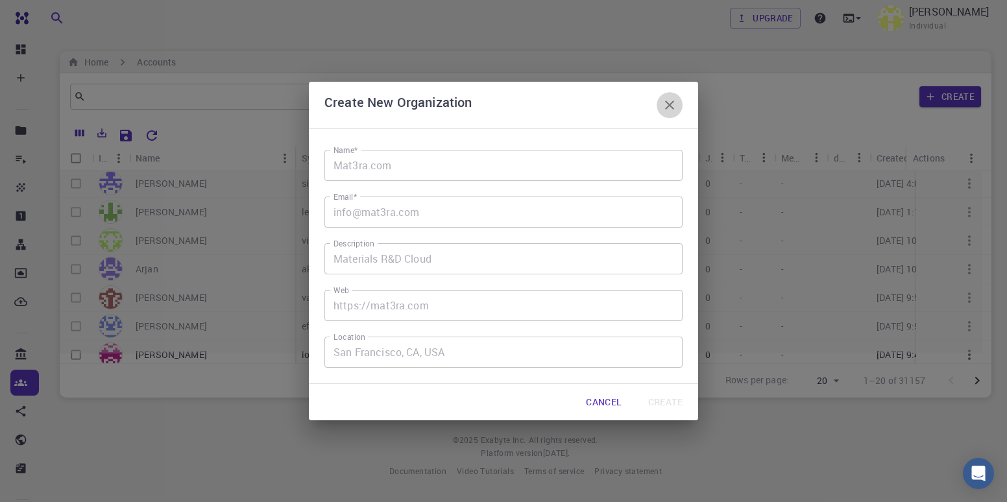
click at [667, 101] on icon "button" at bounding box center [670, 105] width 16 height 16
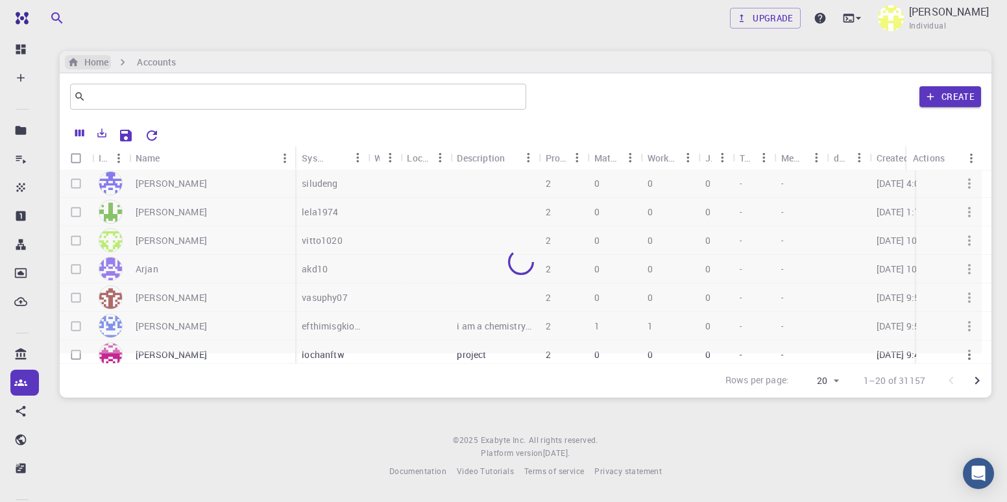
click at [103, 57] on h6 "Home" at bounding box center [93, 62] width 29 height 14
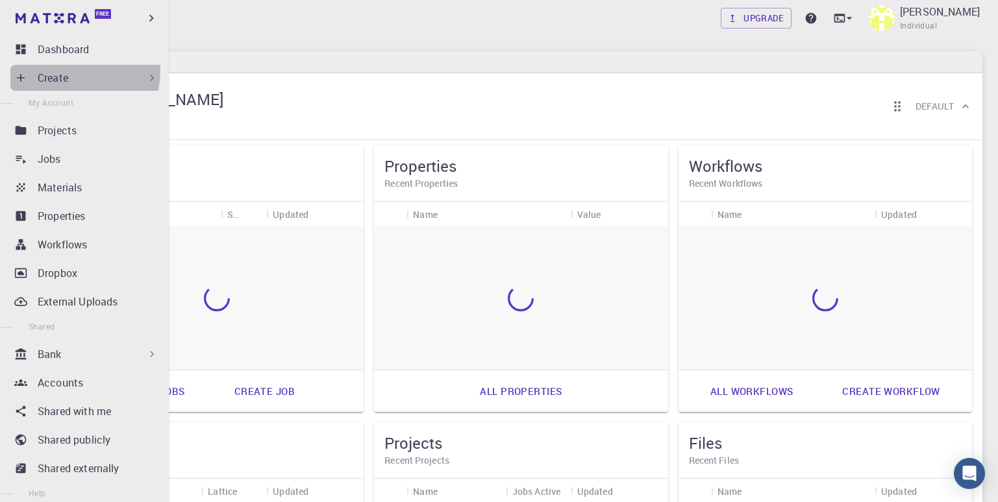
click at [52, 69] on div "Create" at bounding box center [86, 78] width 153 height 26
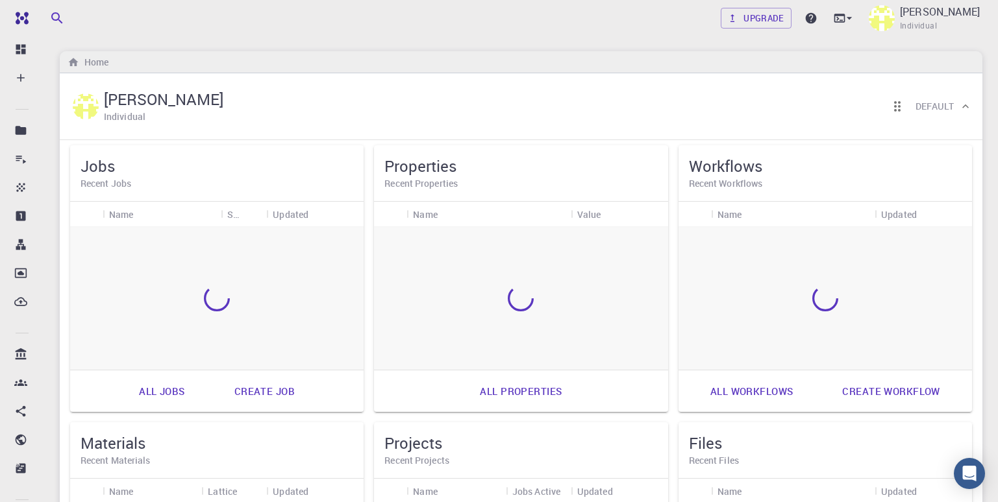
click at [171, 167] on h5 "Jobs" at bounding box center [216, 166] width 273 height 21
click at [164, 191] on div "Jobs Recent Jobs" at bounding box center [216, 173] width 293 height 56
click at [103, 170] on h5 "Jobs" at bounding box center [216, 166] width 273 height 21
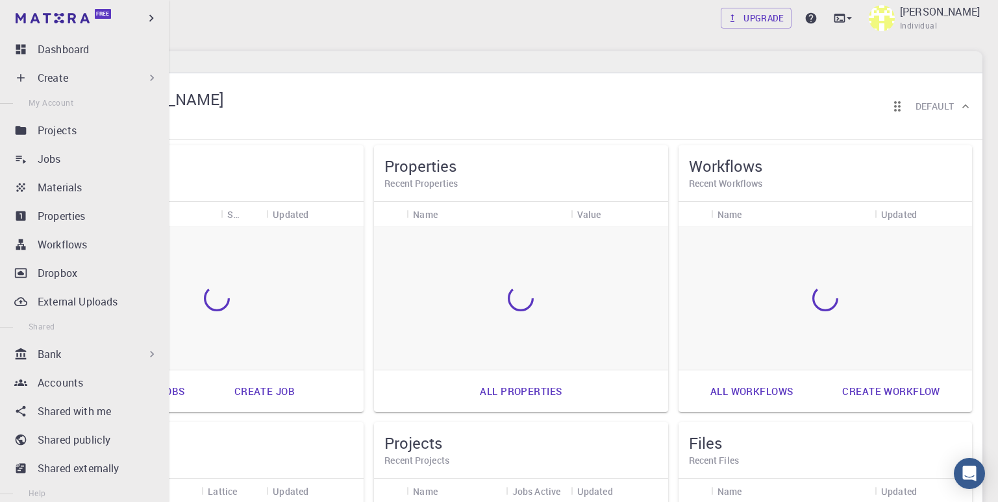
click at [45, 80] on p "Create" at bounding box center [53, 78] width 31 height 16
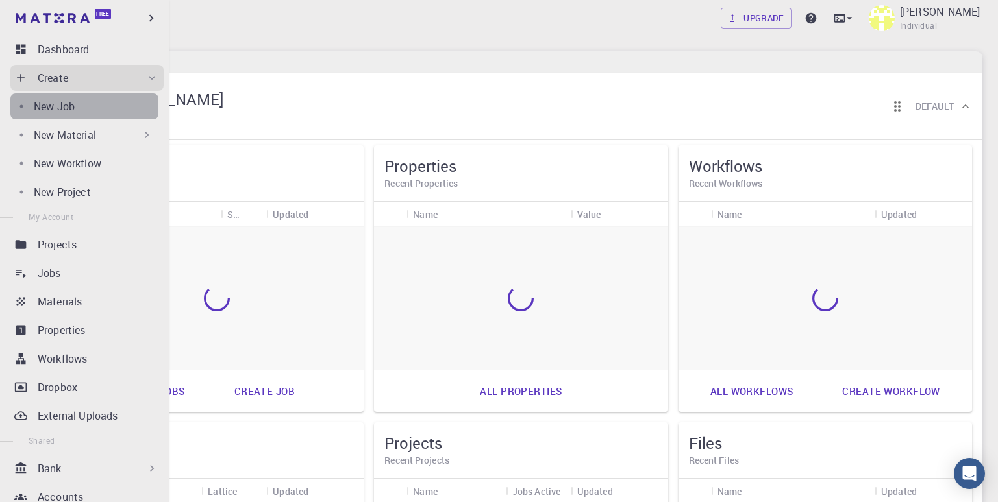
click at [117, 107] on div "New Job" at bounding box center [96, 107] width 125 height 16
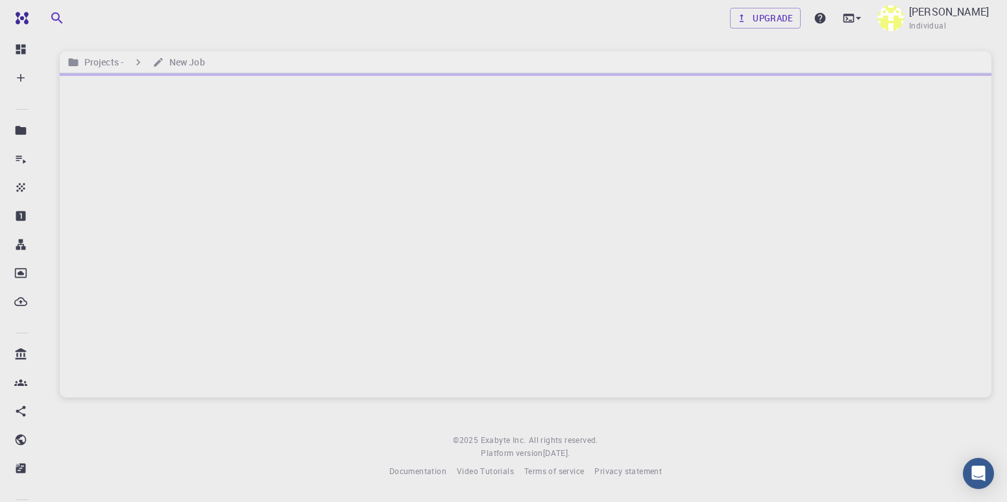
click at [704, 336] on div at bounding box center [526, 235] width 932 height 325
